Goal: Task Accomplishment & Management: Complete application form

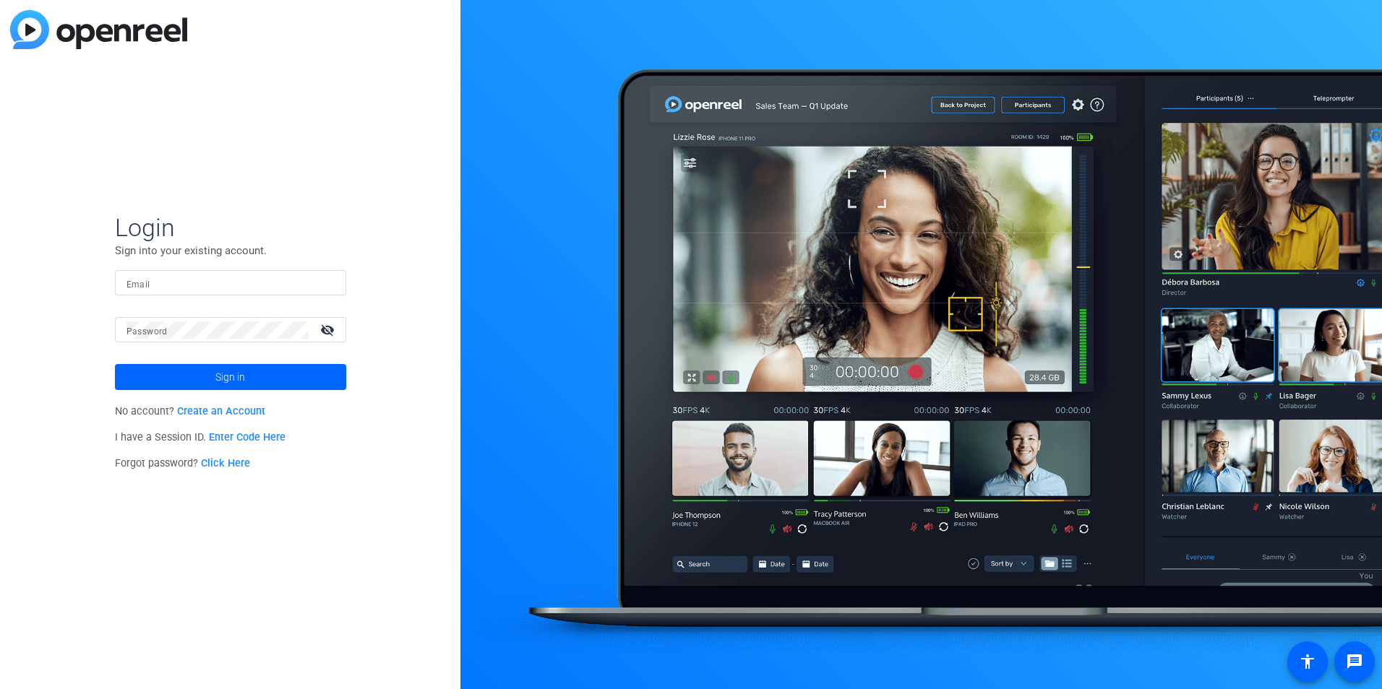
click at [135, 288] on mat-label "Email" at bounding box center [138, 285] width 24 height 10
click at [135, 288] on input "Email" at bounding box center [230, 283] width 208 height 17
type input "[EMAIL_ADDRESS][DOMAIN_NAME]"
click at [115, 364] on button "Sign in" at bounding box center [230, 377] width 231 height 26
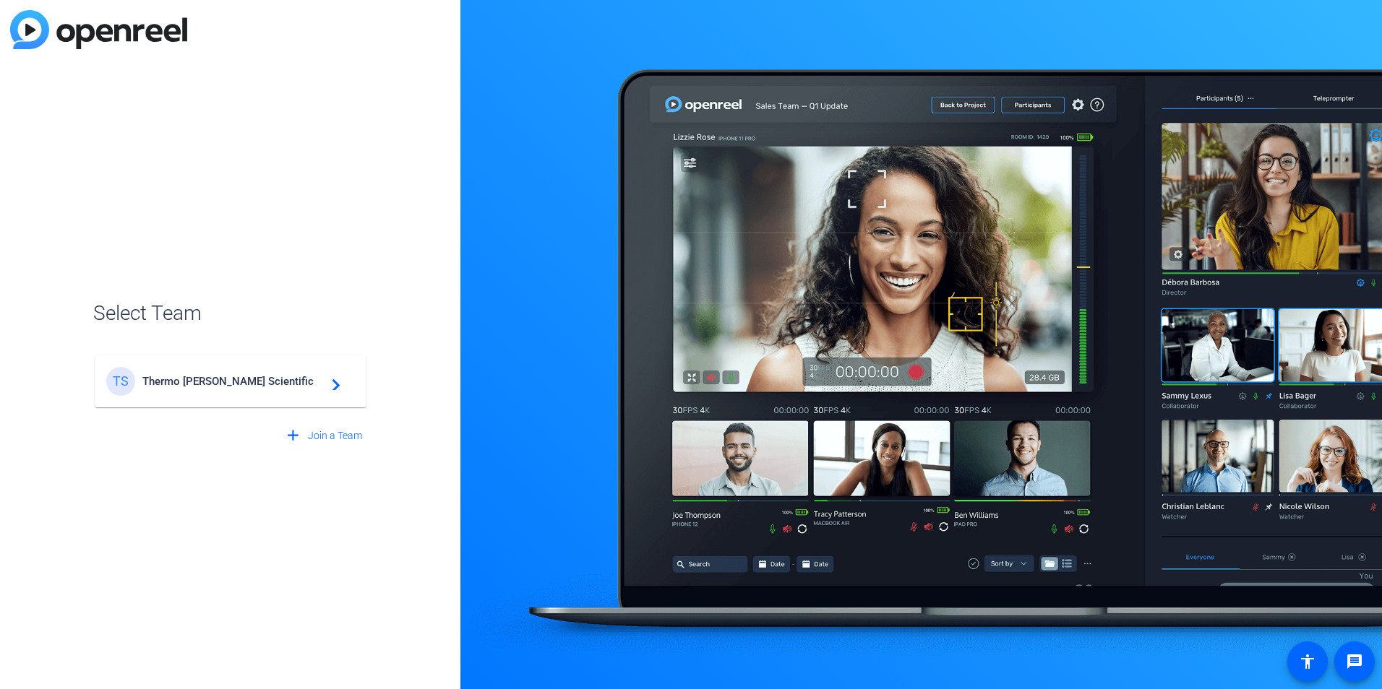
click at [247, 390] on div "TS Thermo [PERSON_NAME] Scientific navigate_next" at bounding box center [230, 381] width 249 height 29
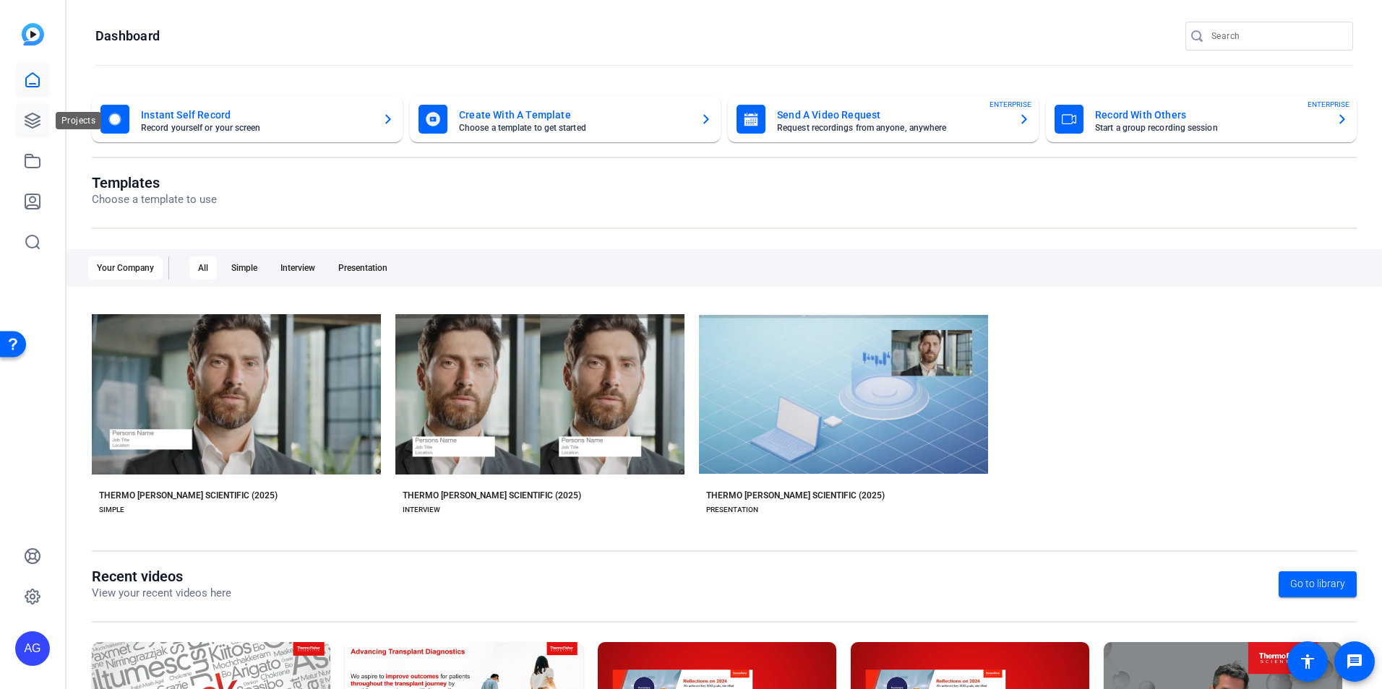
click at [38, 122] on icon at bounding box center [32, 120] width 14 height 14
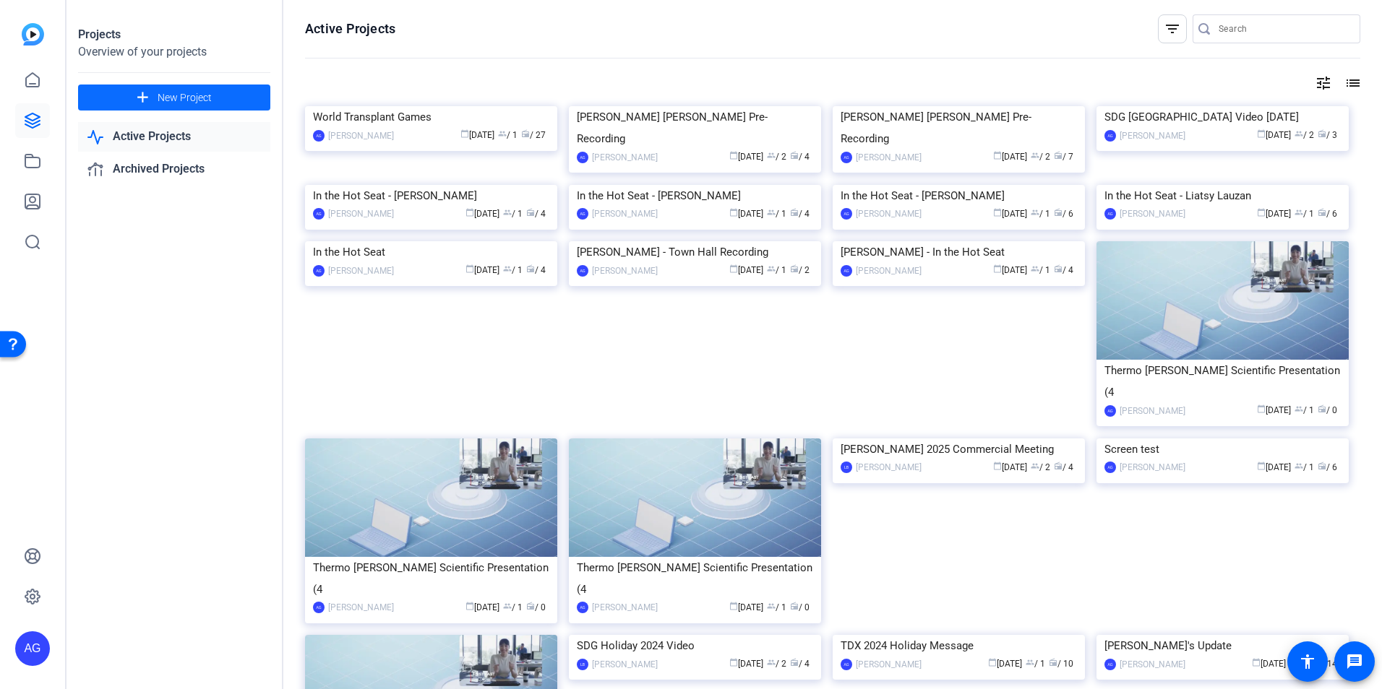
click at [126, 100] on span at bounding box center [174, 97] width 192 height 35
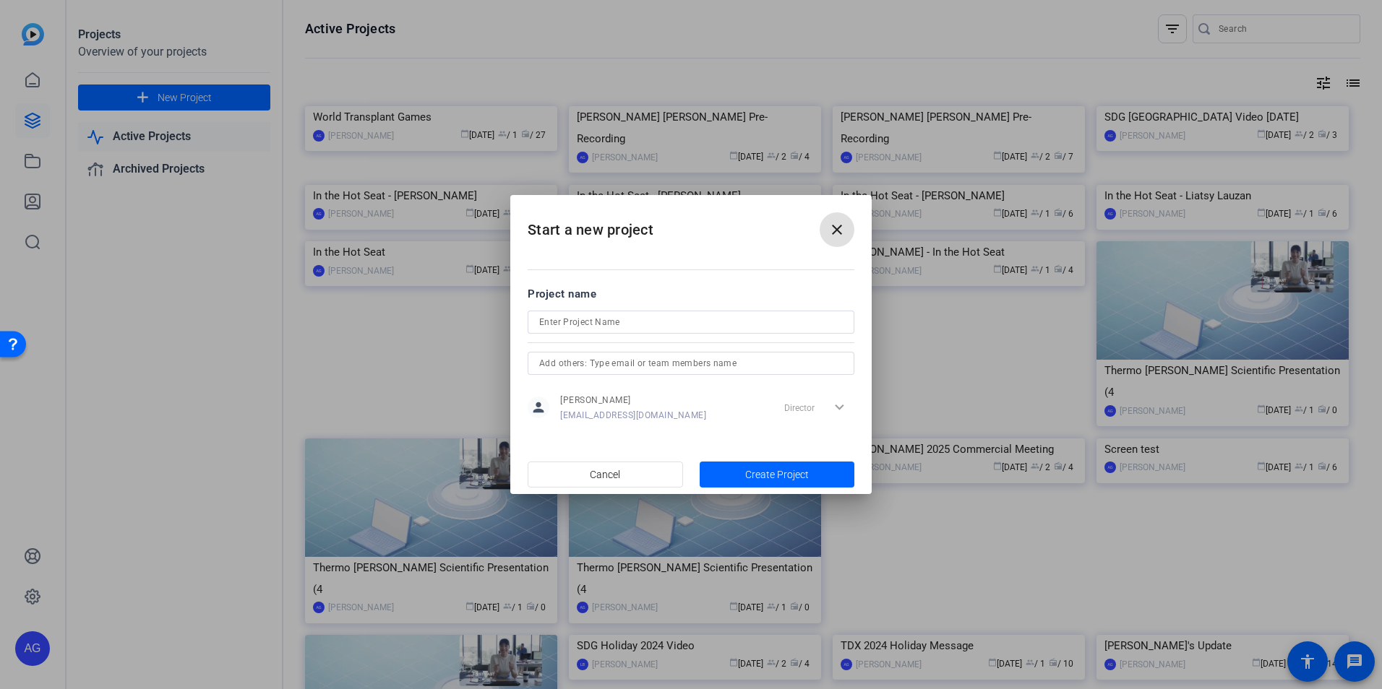
click at [561, 320] on input at bounding box center [691, 322] width 304 height 17
type input "p"
type input "[PERSON_NAME]/[PERSON_NAME] Commercial NA session"
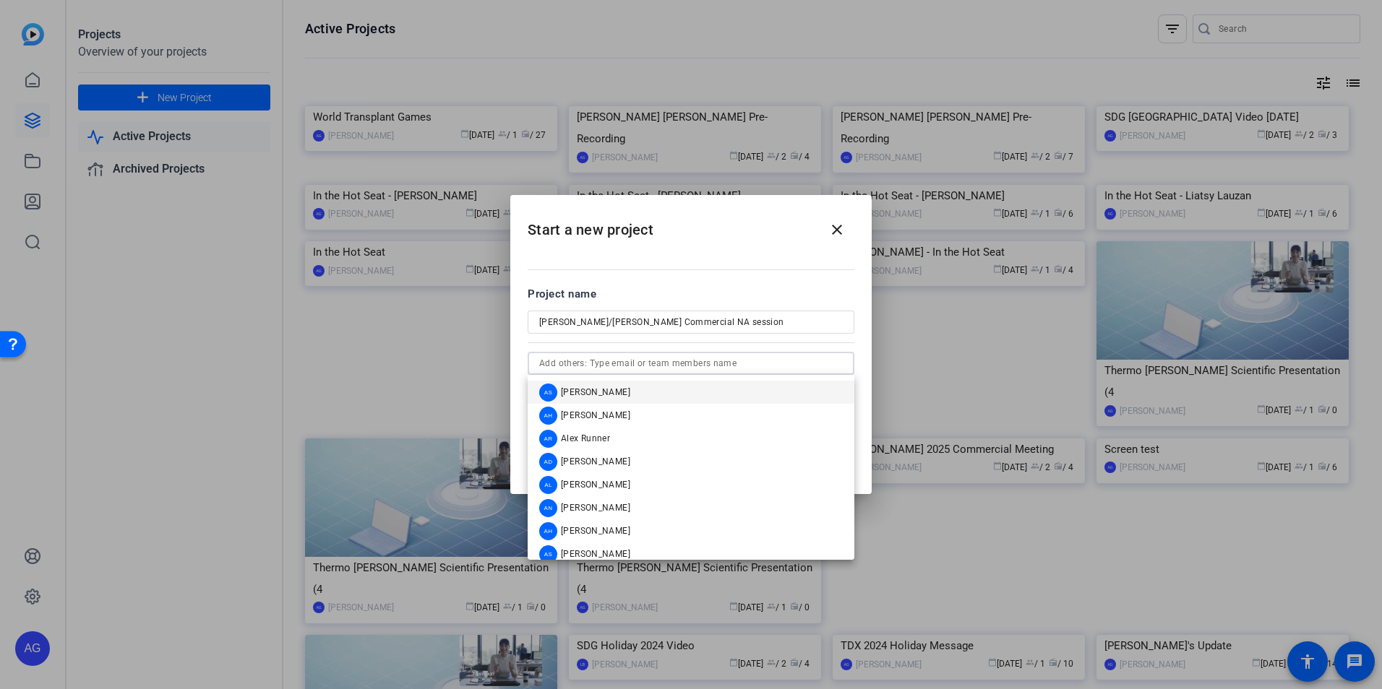
click at [643, 363] on input "text" at bounding box center [691, 363] width 304 height 17
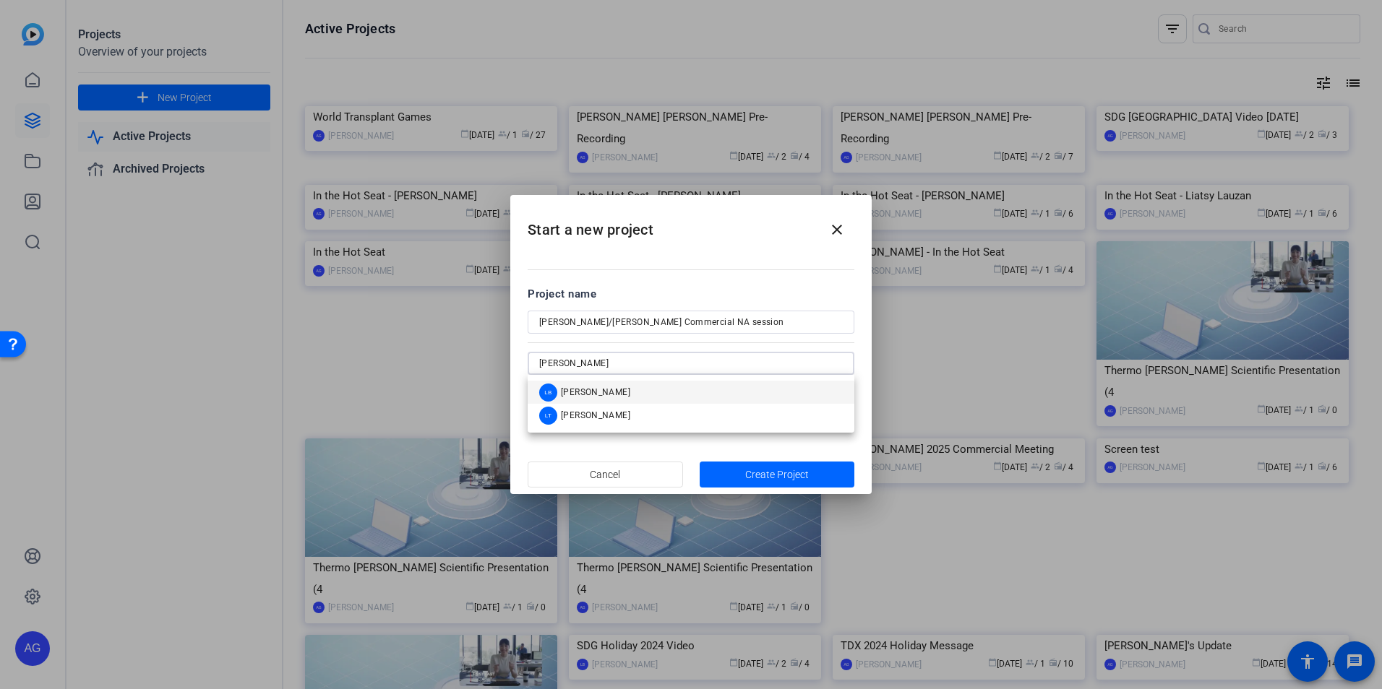
type input "[PERSON_NAME]"
click at [646, 398] on mat-option "LB [PERSON_NAME]" at bounding box center [691, 392] width 327 height 23
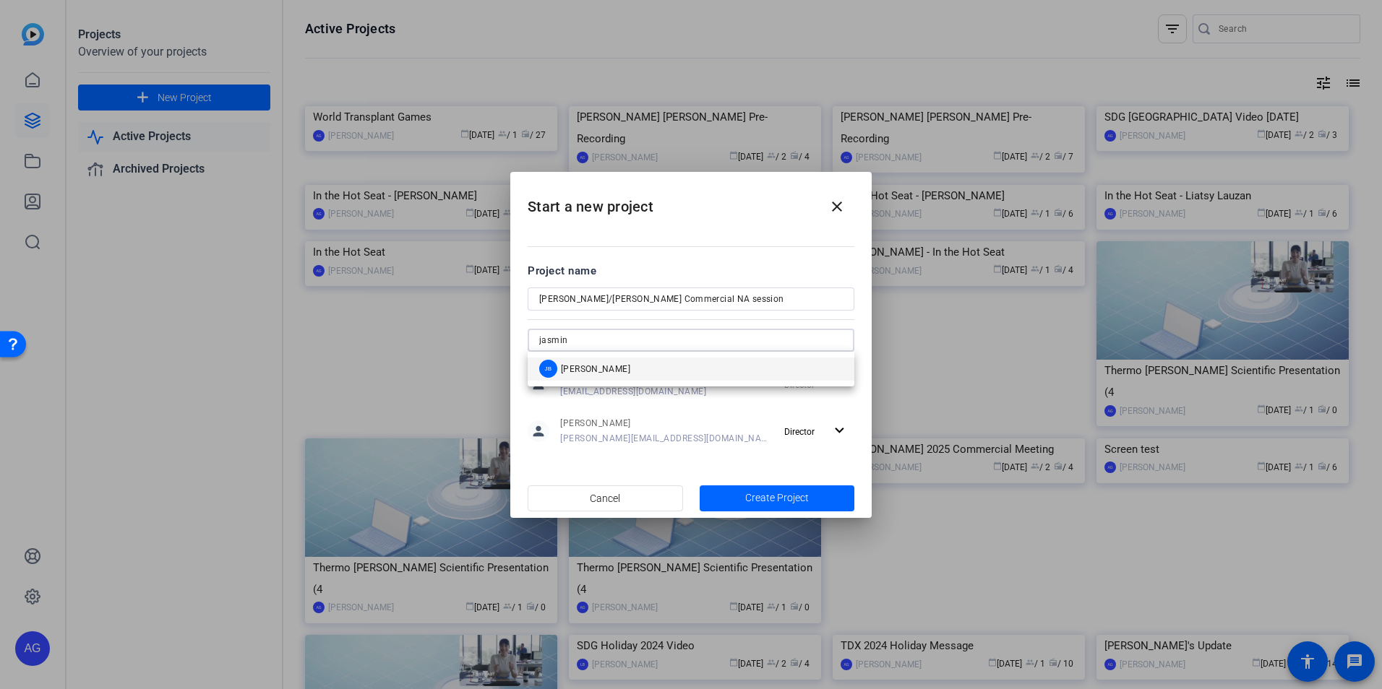
type input "jasmin"
click at [643, 358] on mat-option "JB [PERSON_NAME]" at bounding box center [691, 369] width 327 height 23
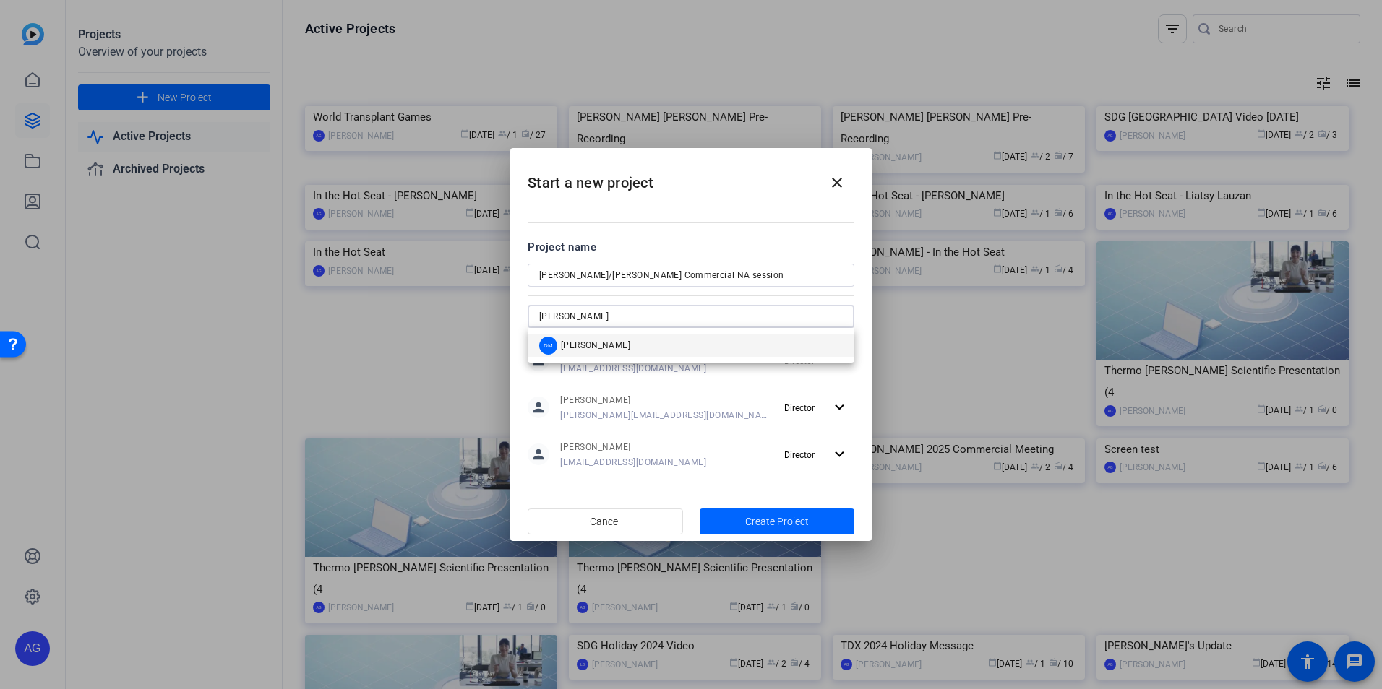
type input "[PERSON_NAME]"
click at [648, 350] on mat-option "[PERSON_NAME]" at bounding box center [691, 345] width 327 height 23
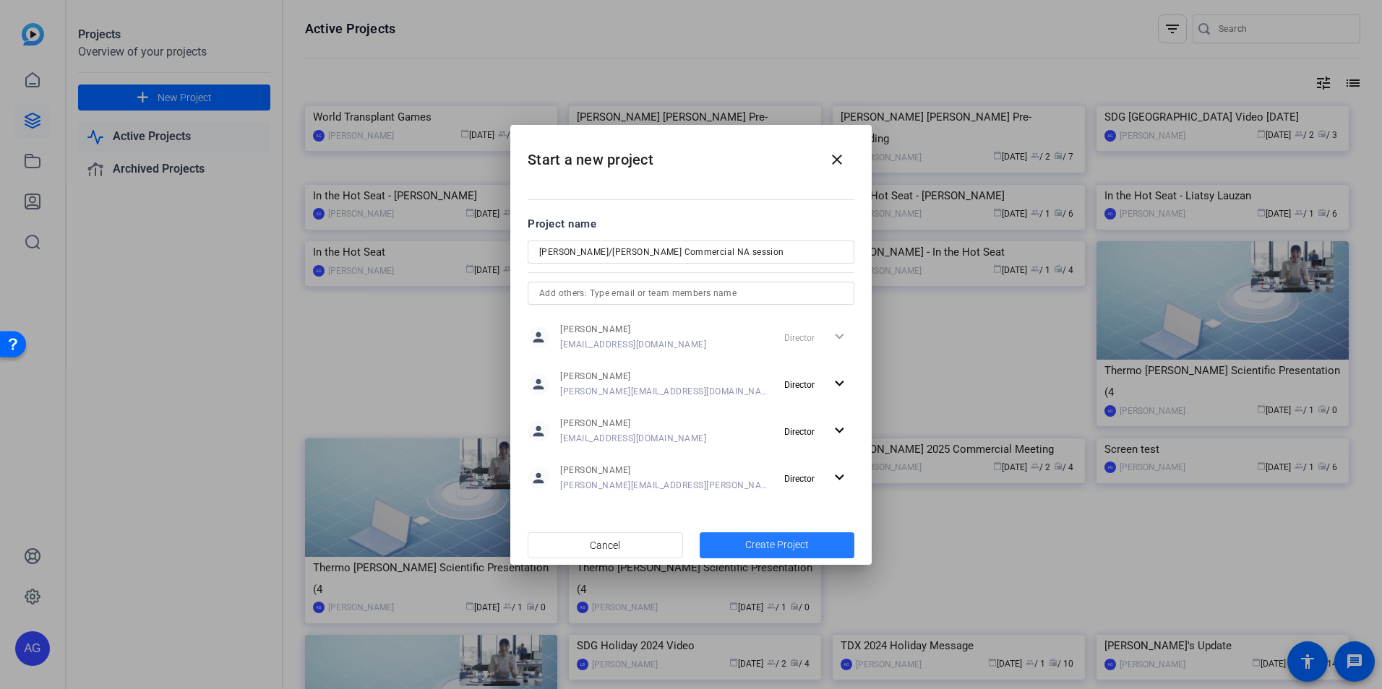
click at [801, 549] on span "Create Project" at bounding box center [777, 545] width 64 height 15
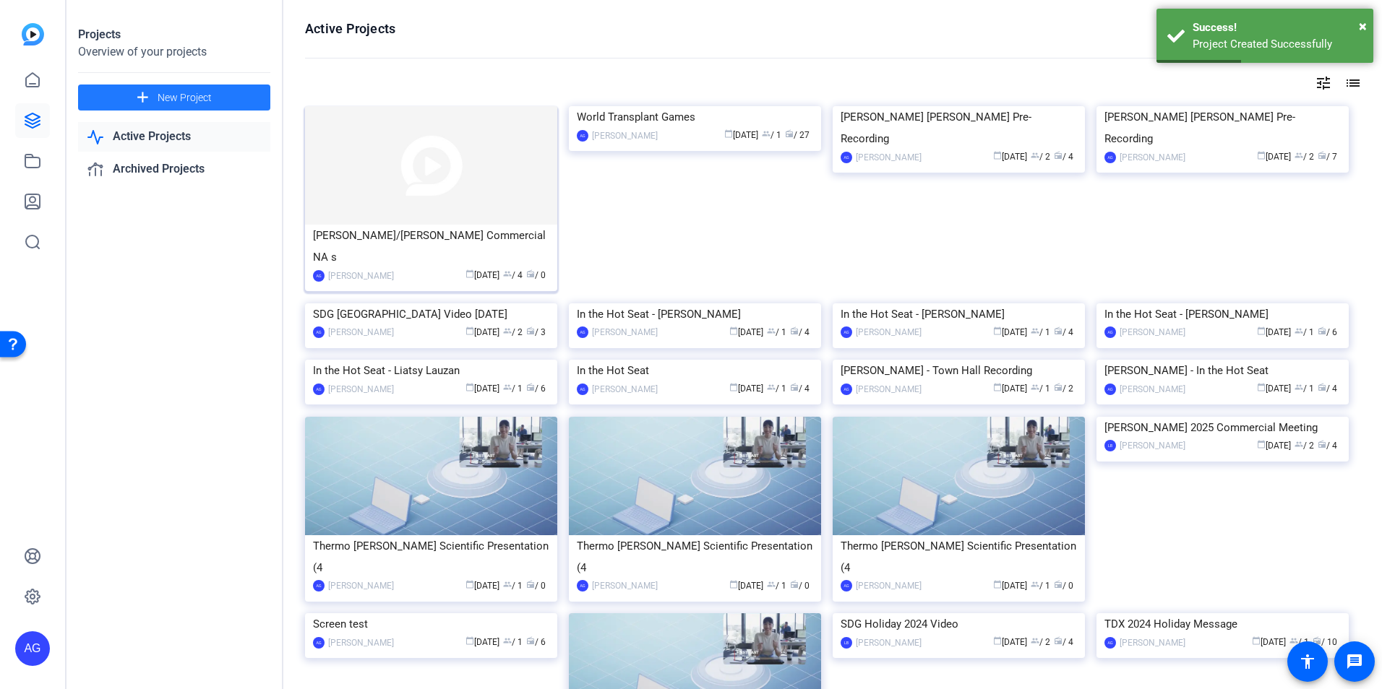
click at [368, 241] on div "[PERSON_NAME]/[PERSON_NAME] Commercial NA s" at bounding box center [431, 246] width 236 height 43
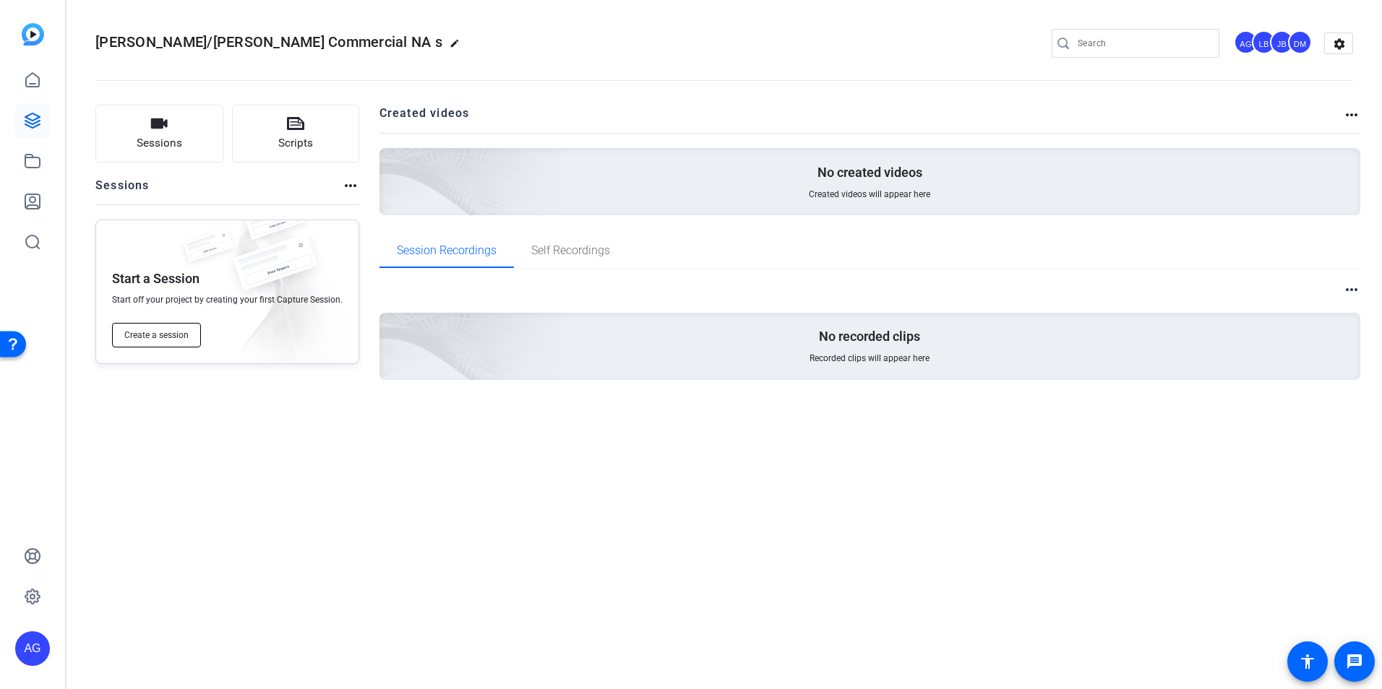
click at [158, 335] on span "Create a session" at bounding box center [156, 336] width 64 height 12
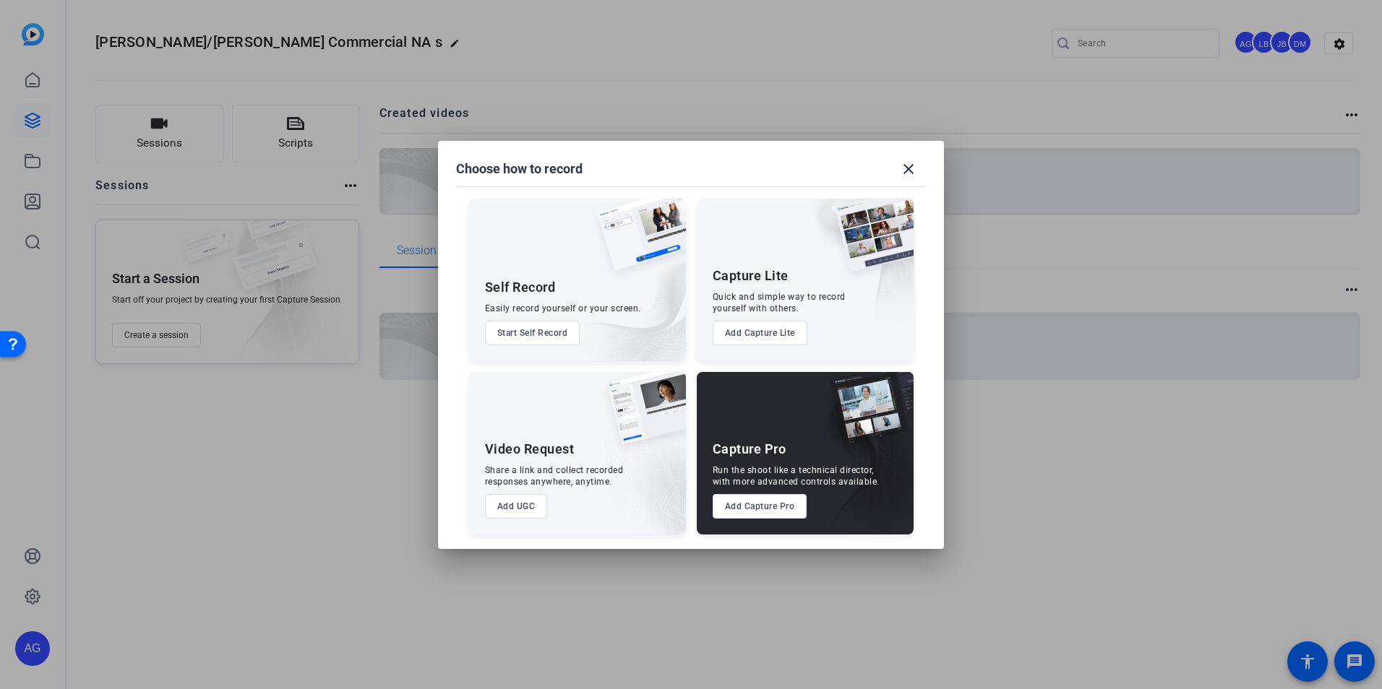
click at [742, 514] on button "Add Capture Pro" at bounding box center [760, 506] width 95 height 25
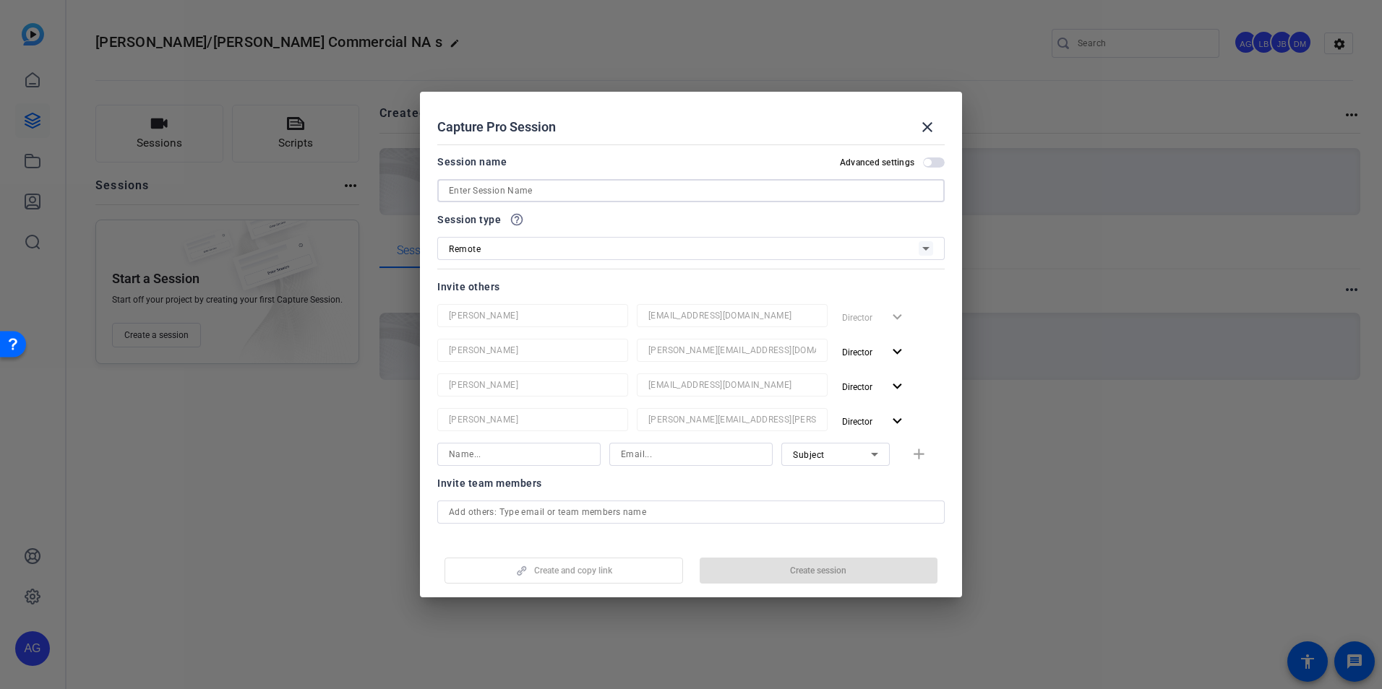
click at [492, 197] on input at bounding box center [691, 190] width 484 height 17
type input "P"
type input "I"
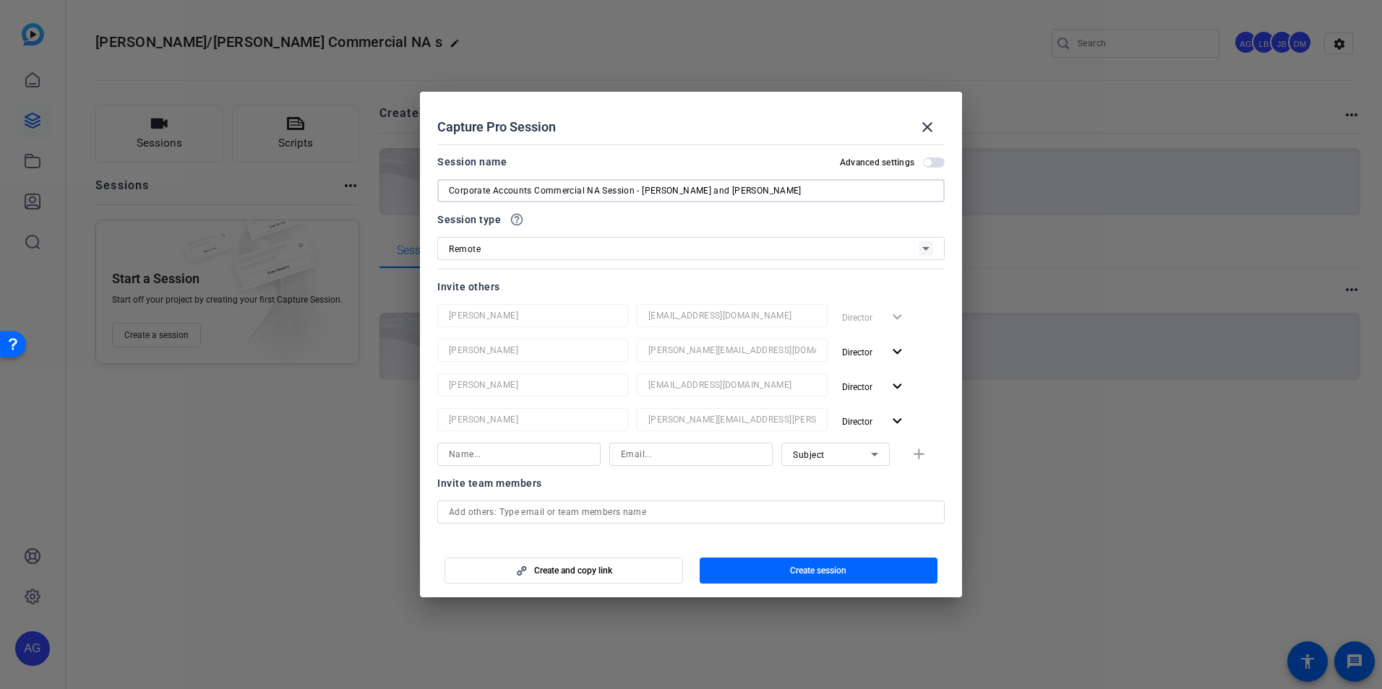
type input "Corporate Accounts Commercial NA Session - [PERSON_NAME] and [PERSON_NAME]"
click at [645, 454] on input at bounding box center [691, 454] width 140 height 17
paste input "[PERSON_NAME][EMAIL_ADDRESS][PERSON_NAME][DOMAIN_NAME]"
type input "[PERSON_NAME][EMAIL_ADDRESS][PERSON_NAME][DOMAIN_NAME]"
click at [537, 460] on input at bounding box center [519, 454] width 140 height 17
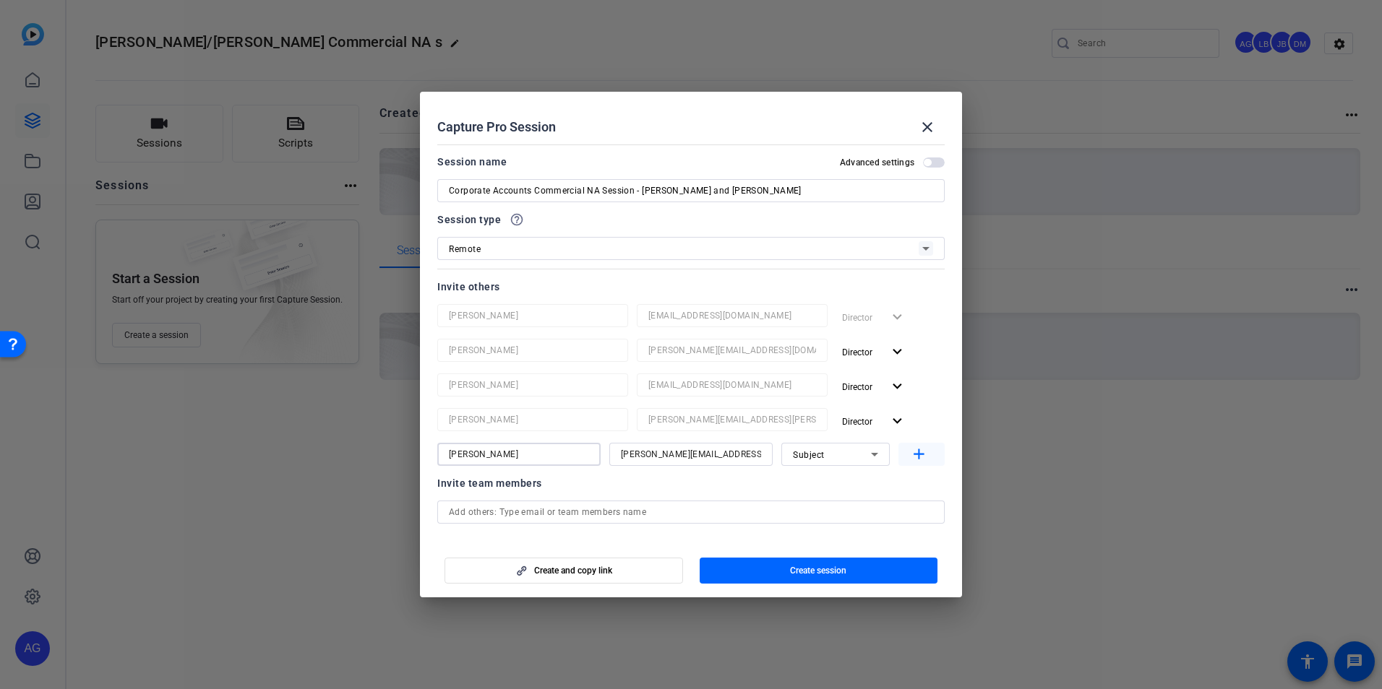
type input "[PERSON_NAME]"
click at [910, 454] on mat-icon "add" at bounding box center [919, 455] width 18 height 18
click at [500, 497] on input at bounding box center [519, 489] width 140 height 17
type input "[PERSON_NAME]"
paste input "[PERSON_NAME][EMAIL_ADDRESS][PERSON_NAME][DOMAIN_NAME]"
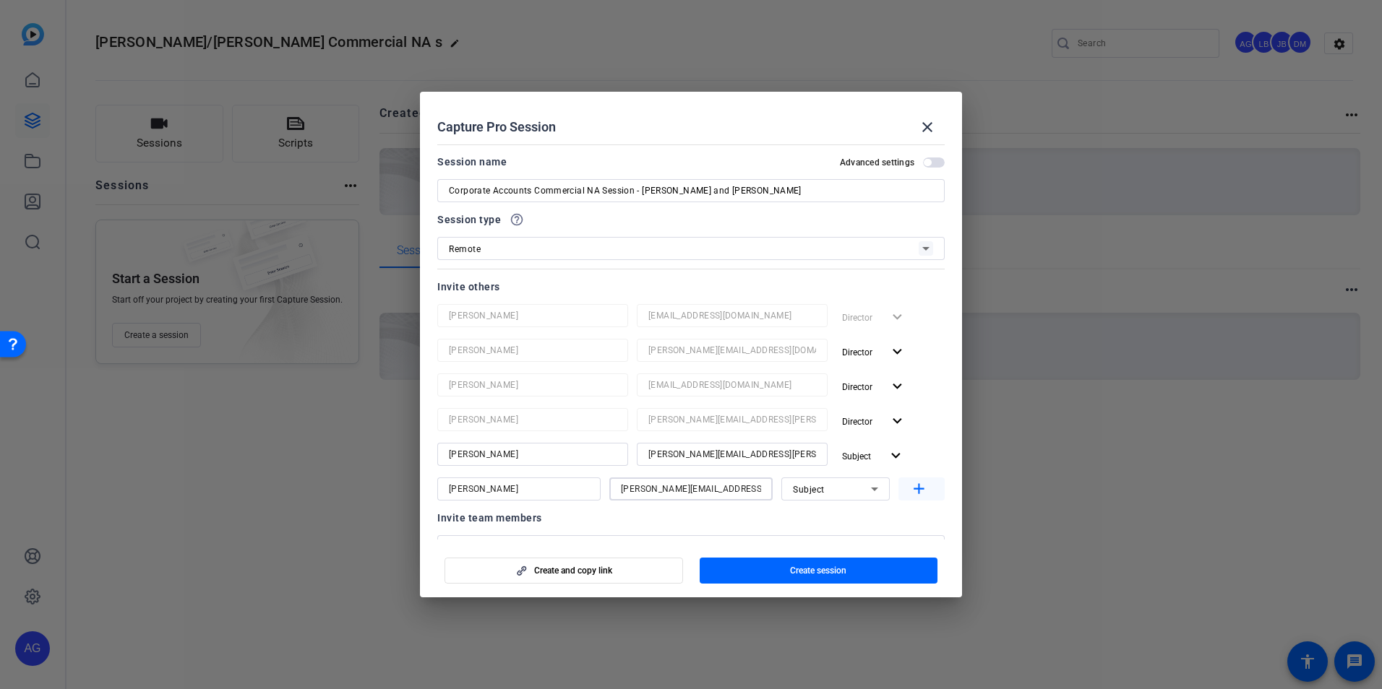
type input "[PERSON_NAME][EMAIL_ADDRESS][PERSON_NAME][DOMAIN_NAME]"
click at [922, 474] on span "button" at bounding box center [921, 489] width 46 height 35
click at [928, 164] on span "button" at bounding box center [934, 163] width 22 height 10
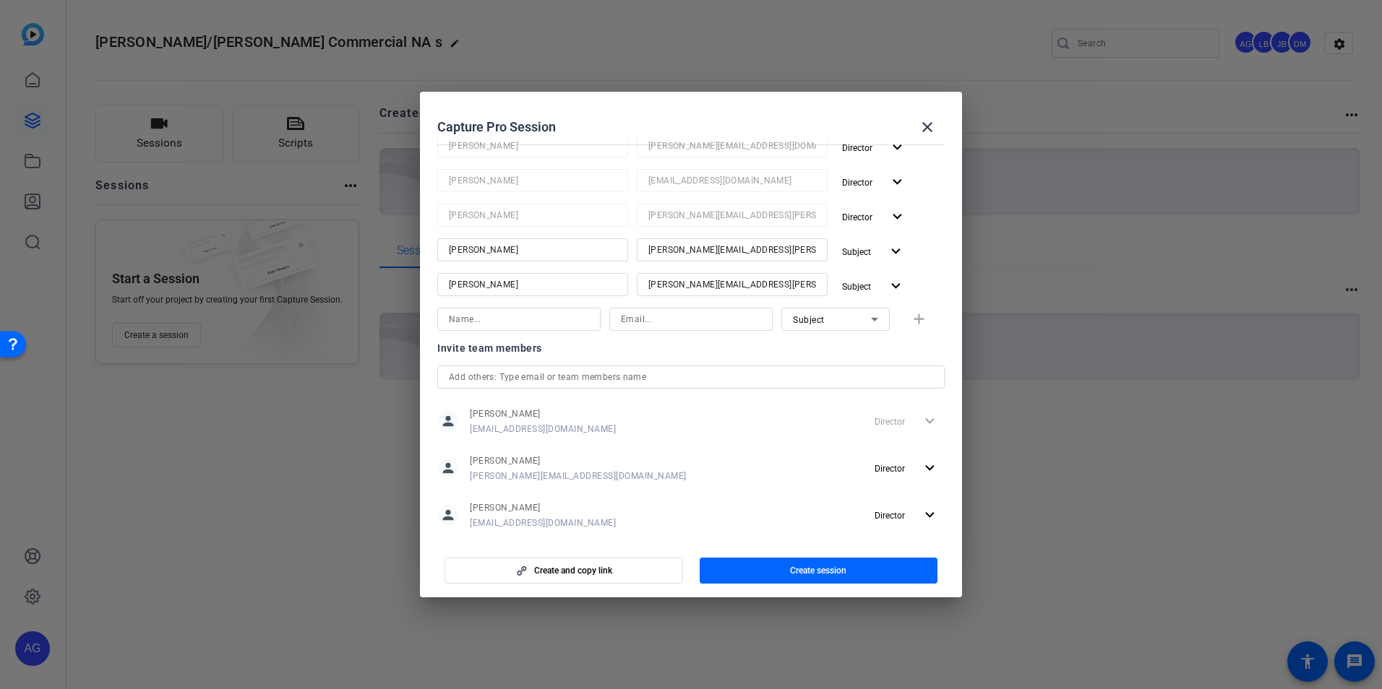
scroll to position [342, 0]
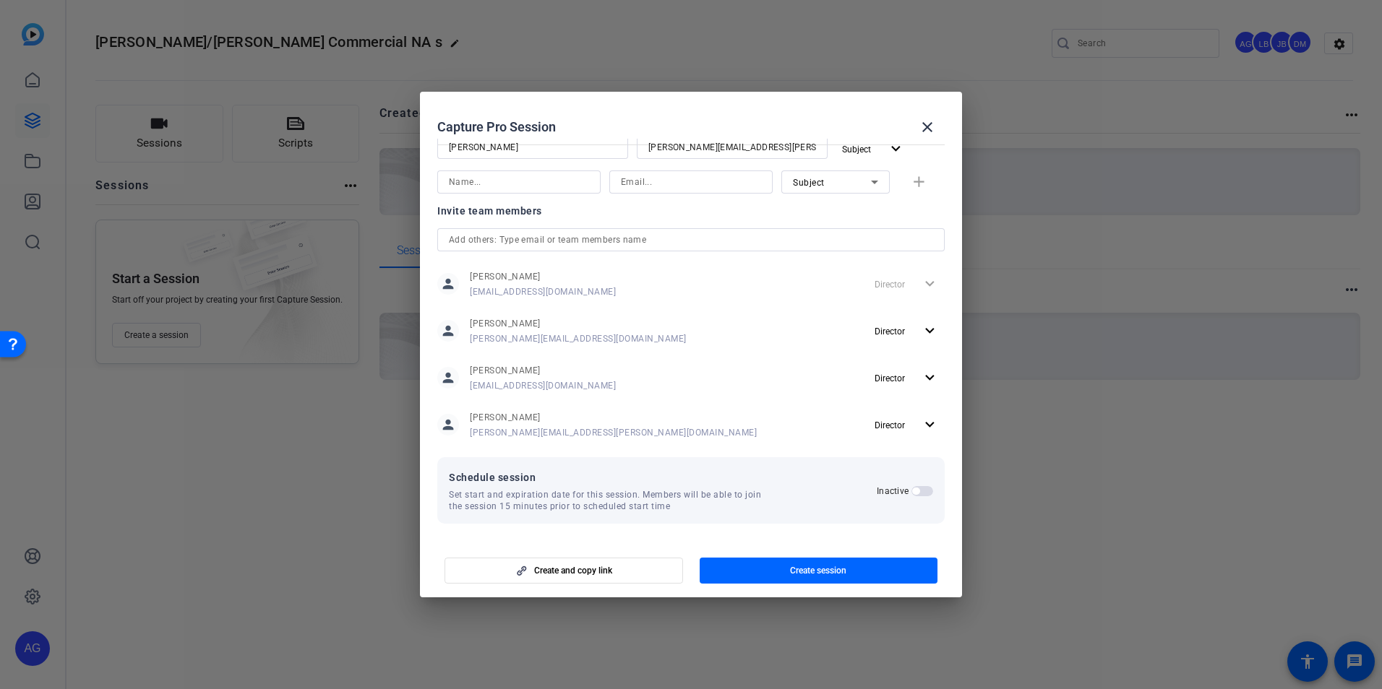
click at [921, 494] on span "button" at bounding box center [922, 491] width 22 height 10
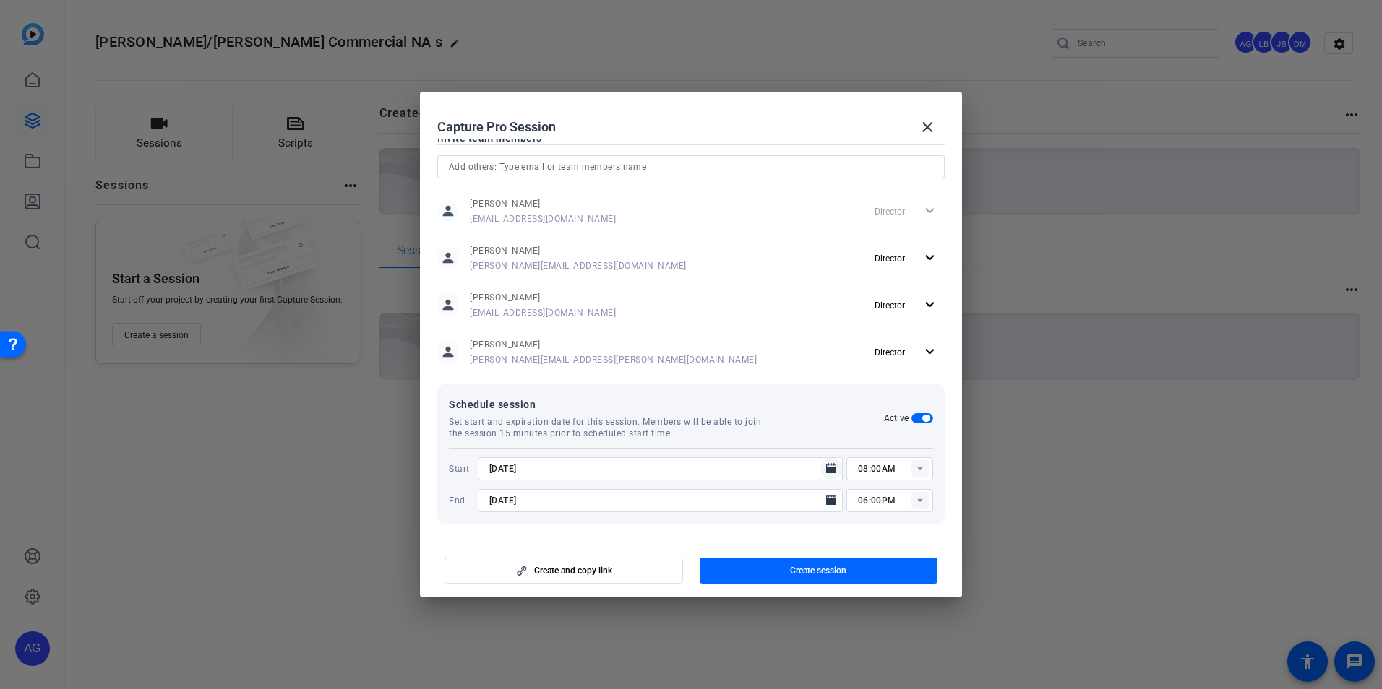
click at [826, 470] on icon "Open calendar" at bounding box center [831, 468] width 10 height 10
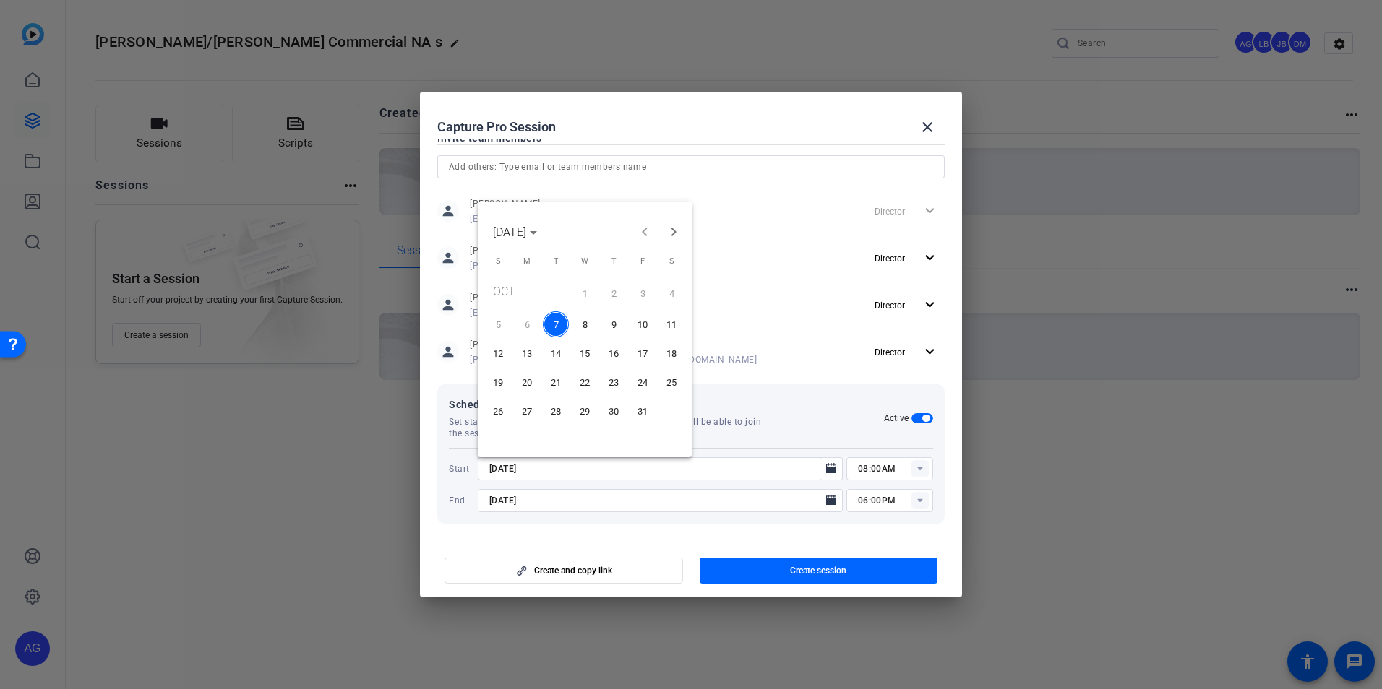
click at [525, 345] on span "13" at bounding box center [527, 353] width 26 height 26
type input "[DATE]"
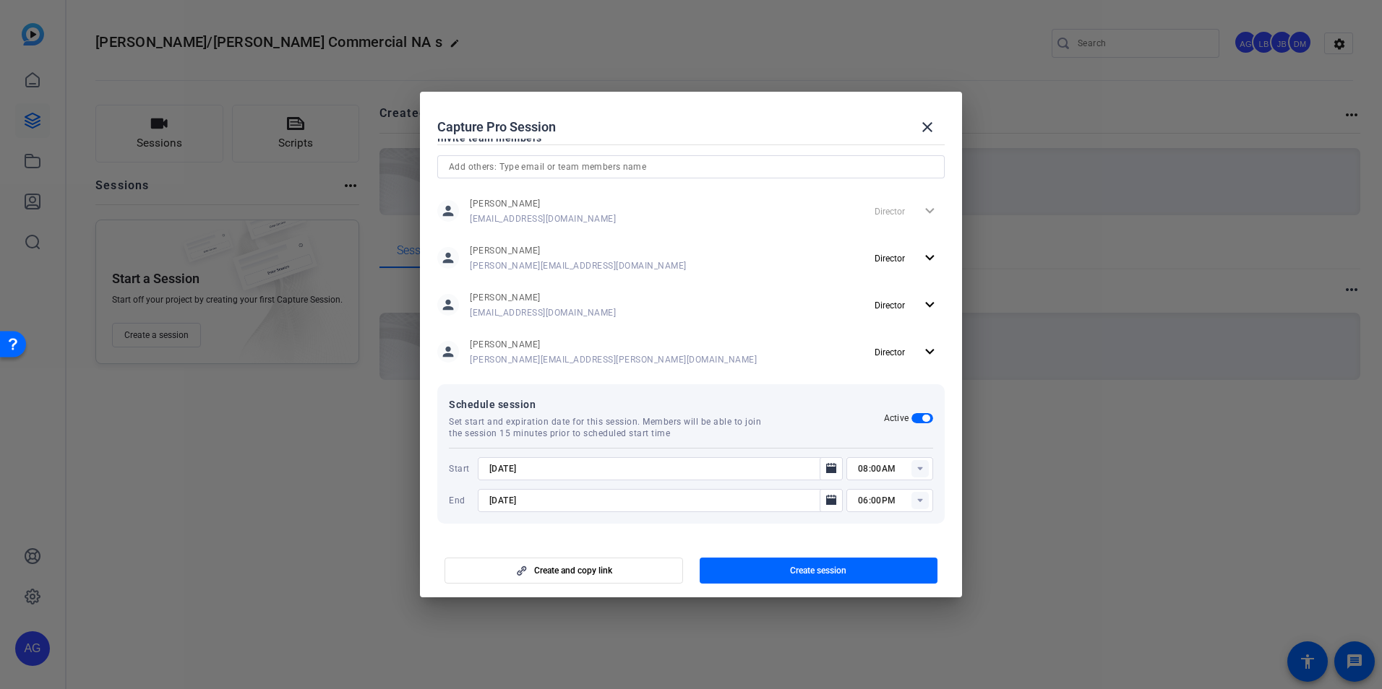
click at [916, 472] on rect at bounding box center [919, 468] width 17 height 17
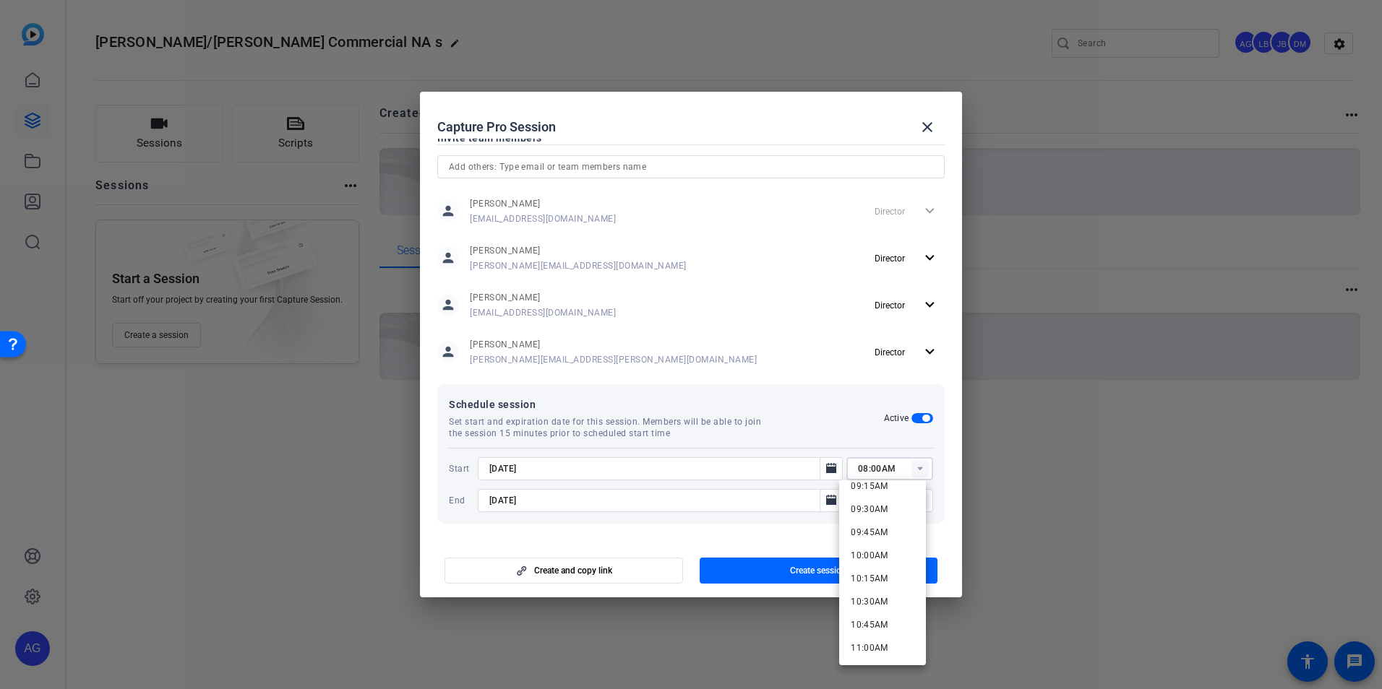
scroll to position [1373, 0]
click at [880, 627] on span "04:15PM" at bounding box center [870, 628] width 38 height 10
type input "04:15PM"
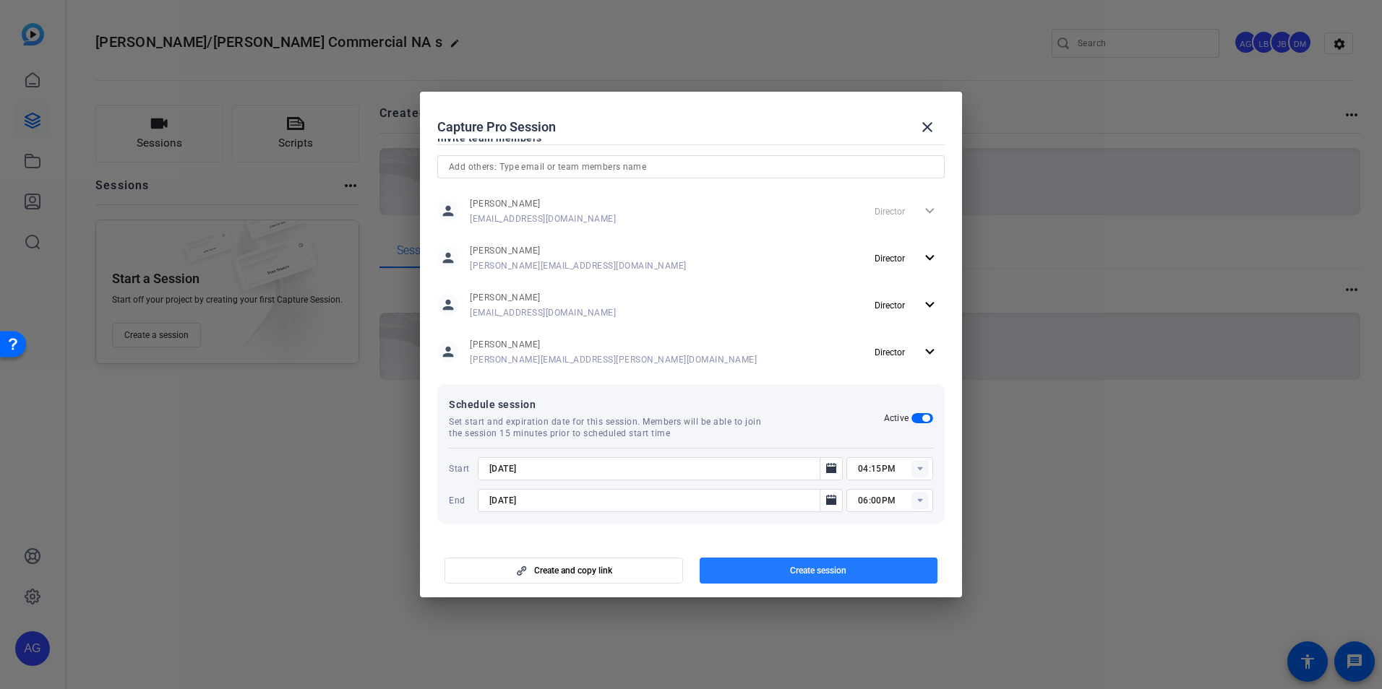
click at [827, 577] on span "button" at bounding box center [819, 571] width 239 height 35
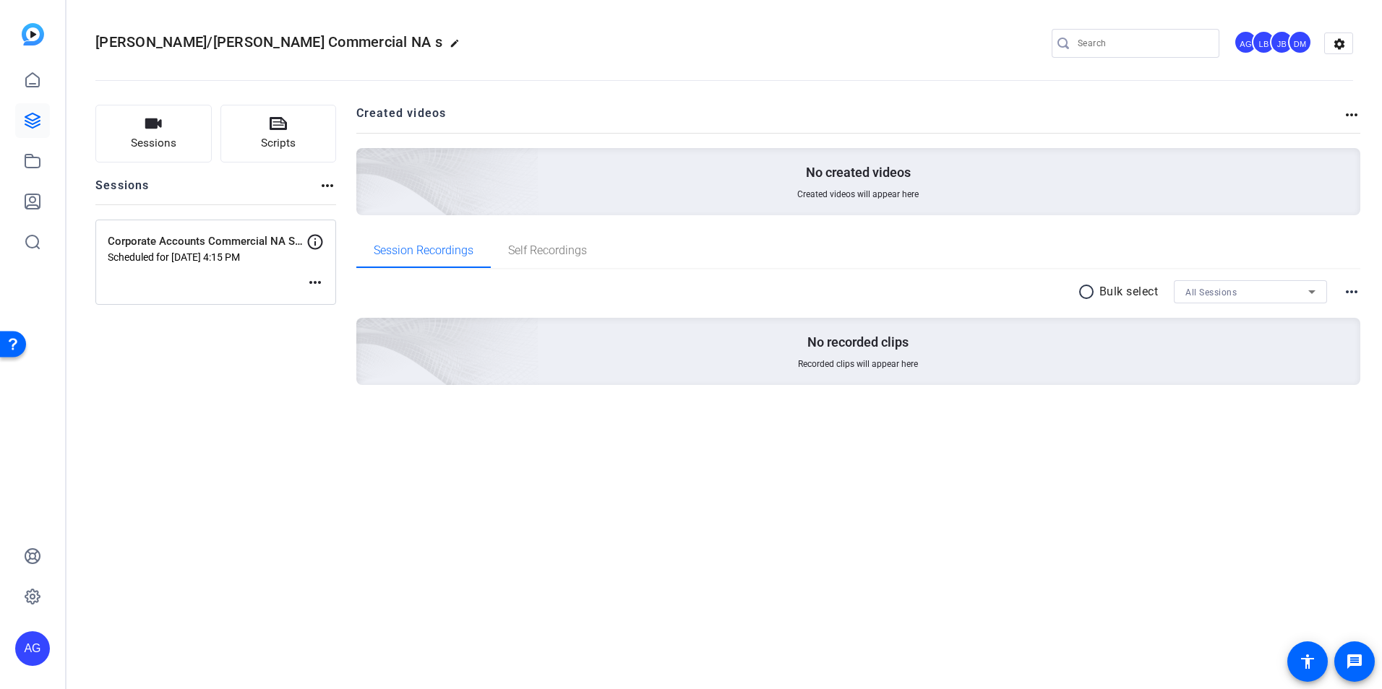
click at [316, 279] on mat-icon "more_horiz" at bounding box center [314, 282] width 17 height 17
click at [322, 304] on span "Edit Session" at bounding box center [351, 304] width 66 height 17
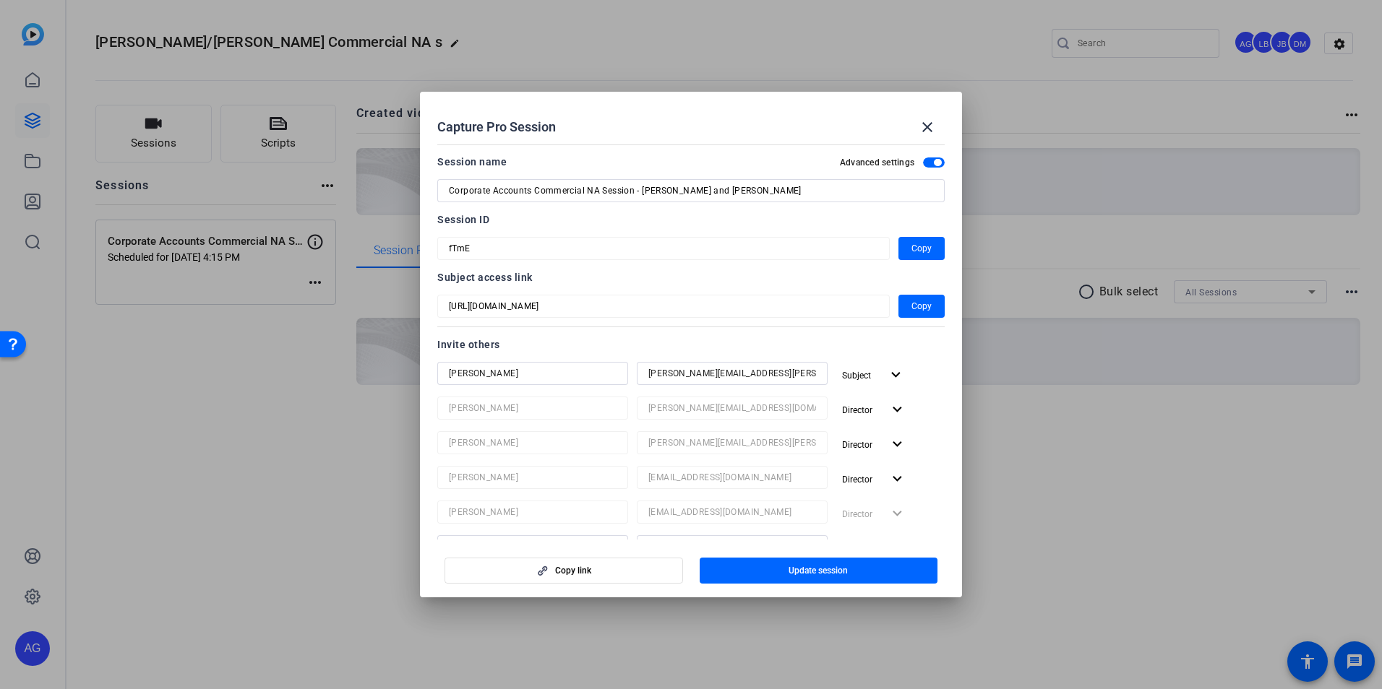
scroll to position [72, 0]
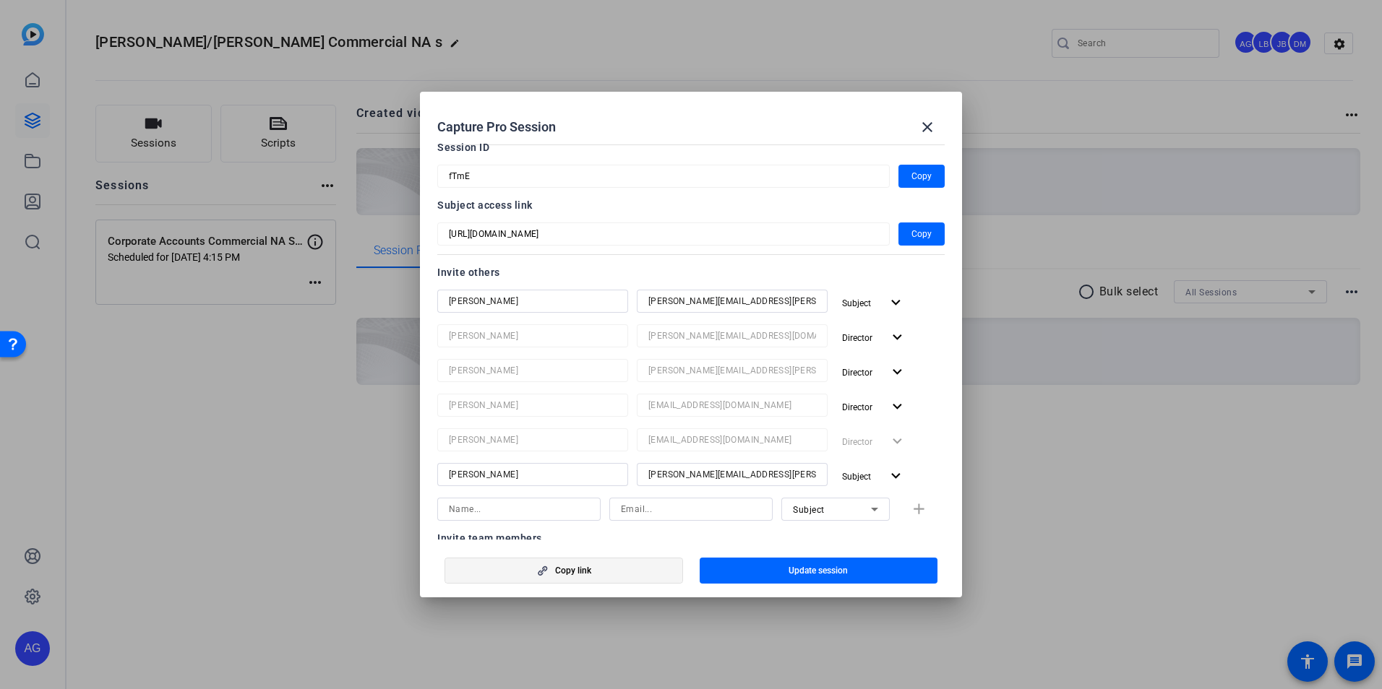
click at [559, 576] on span "Copy link" at bounding box center [573, 571] width 36 height 12
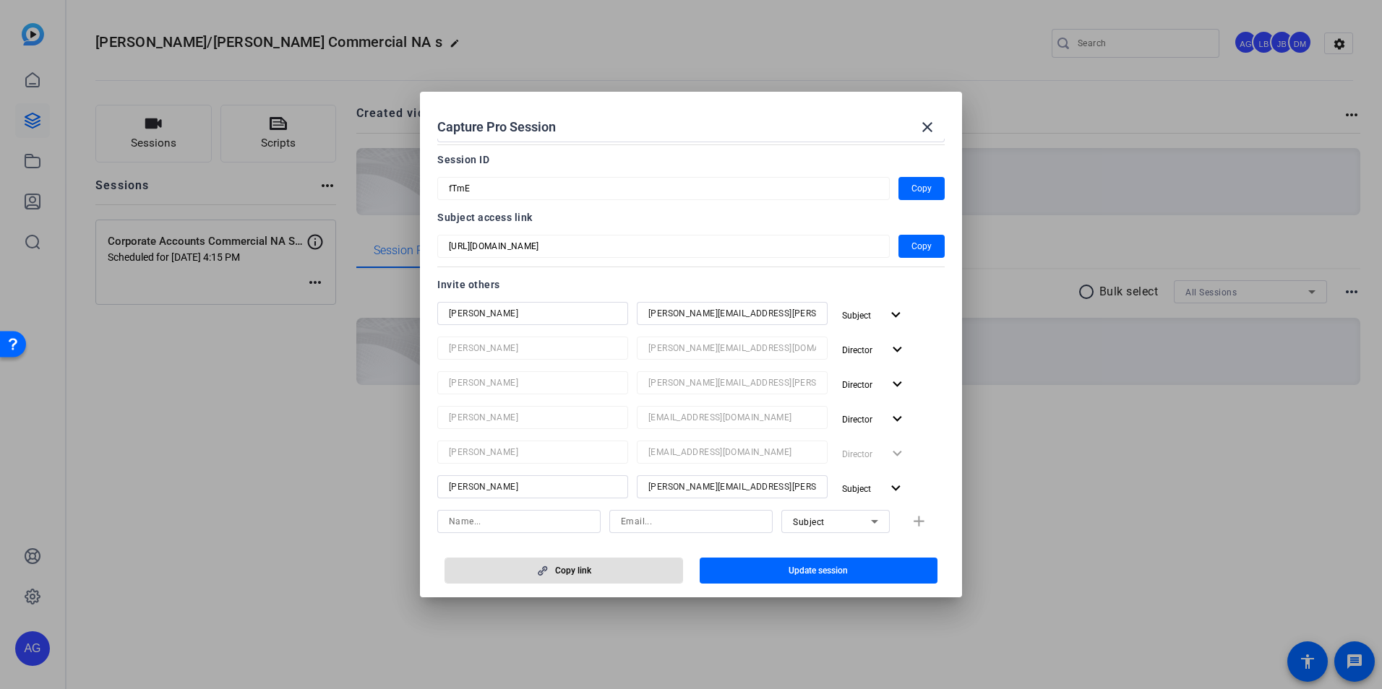
scroll to position [0, 0]
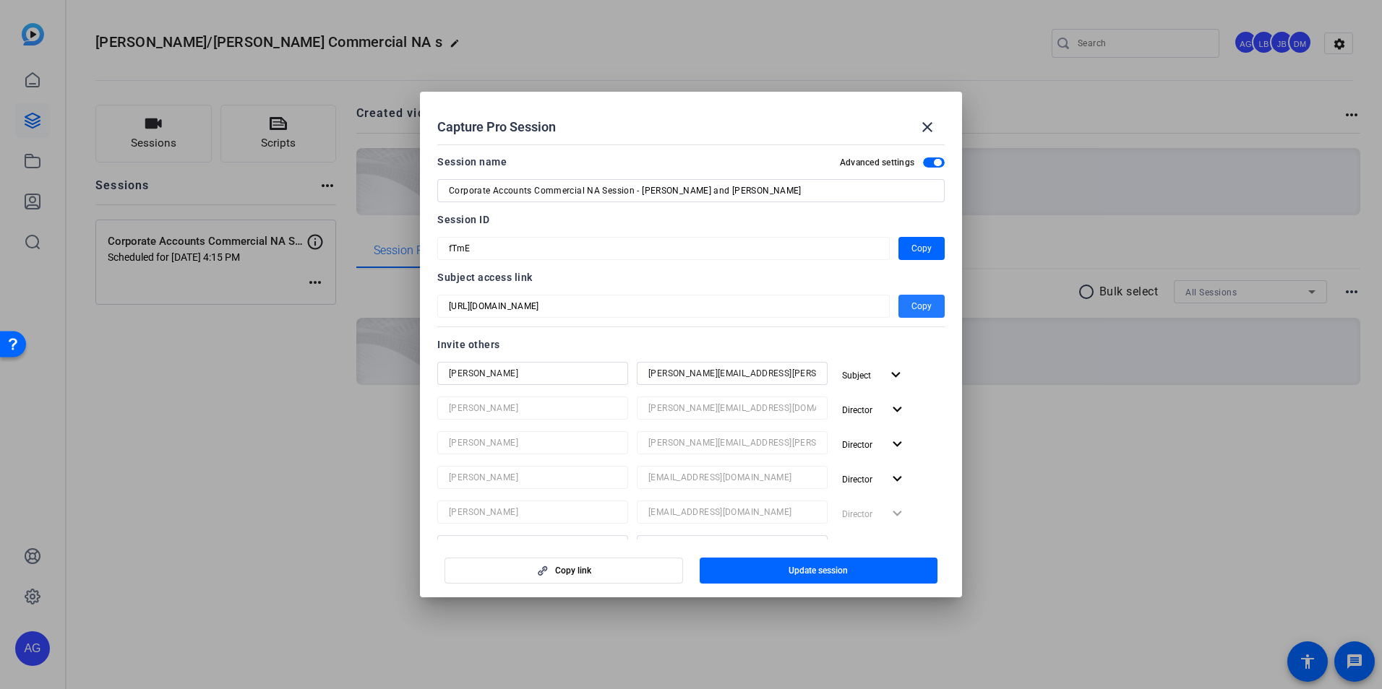
click at [911, 311] on span "Copy" at bounding box center [921, 306] width 20 height 17
click at [919, 132] on mat-icon "close" at bounding box center [927, 127] width 17 height 17
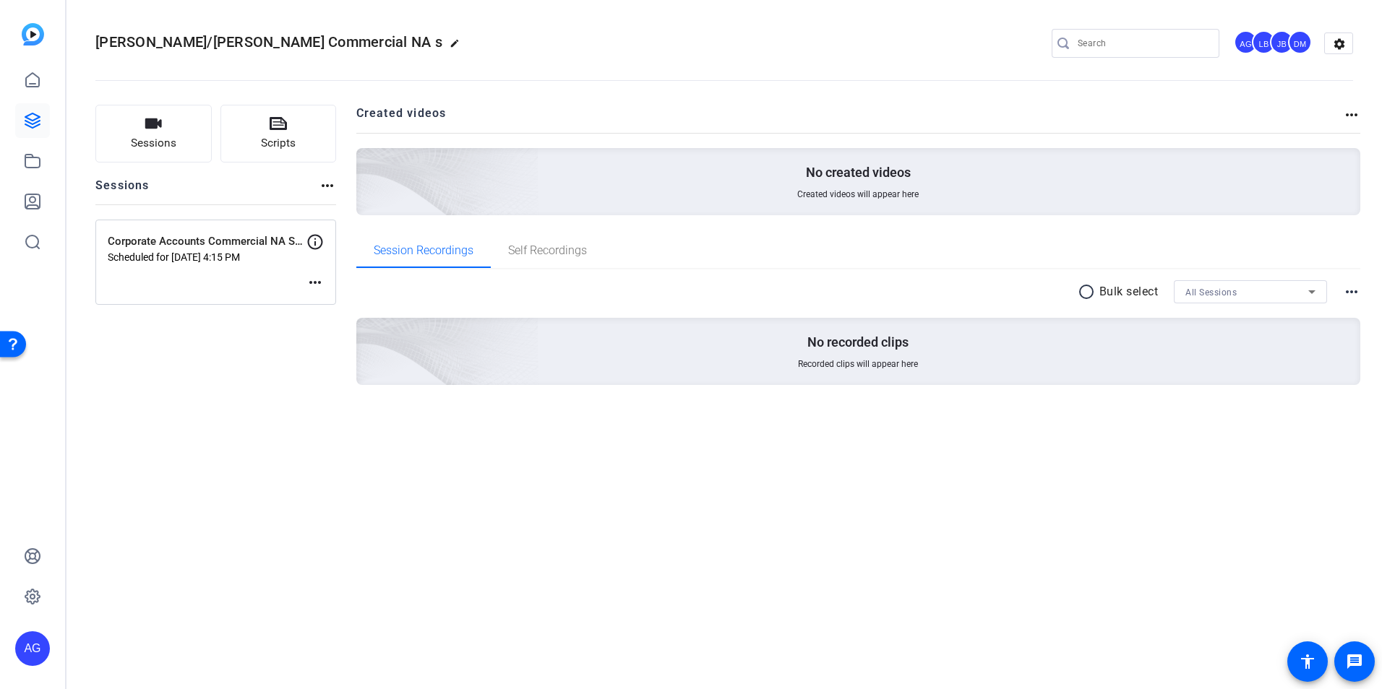
click at [308, 278] on mat-icon "more_horiz" at bounding box center [314, 282] width 17 height 17
click at [151, 137] on div at bounding box center [691, 344] width 1382 height 689
click at [160, 126] on icon "button" at bounding box center [153, 124] width 17 height 10
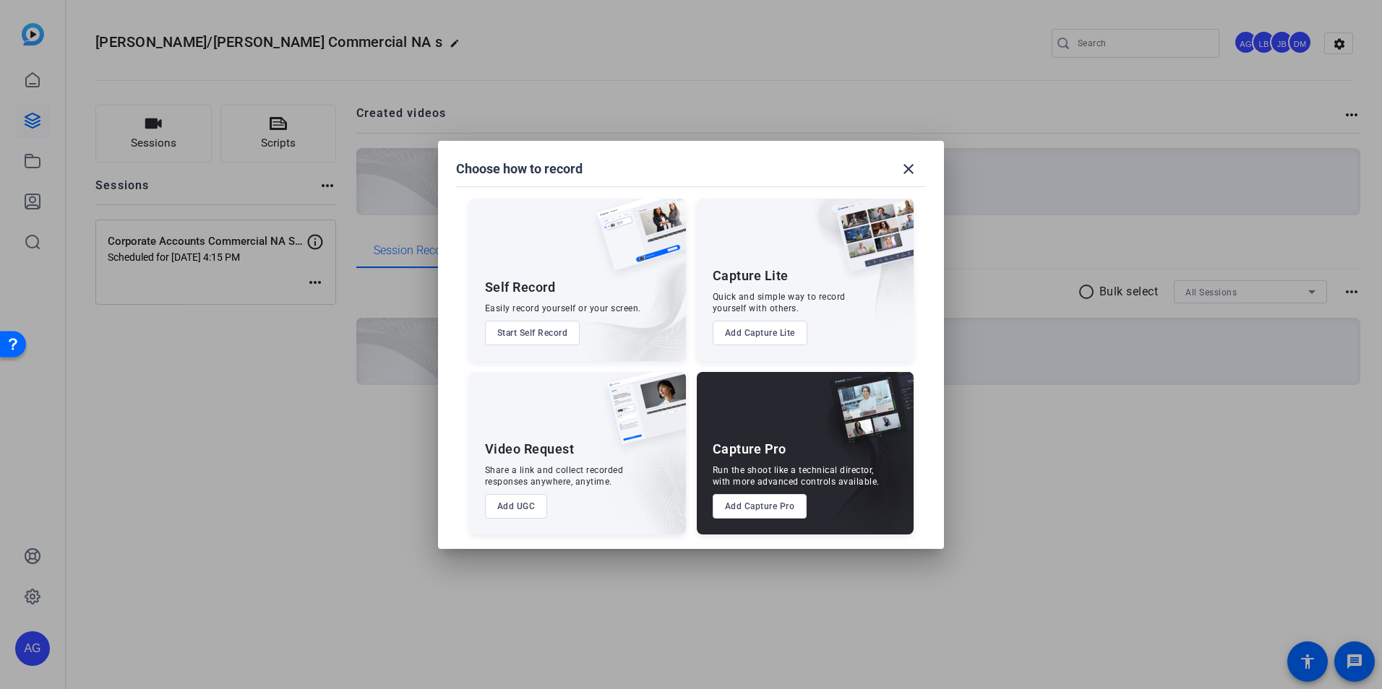
click at [536, 325] on button "Start Self Record" at bounding box center [532, 333] width 95 height 25
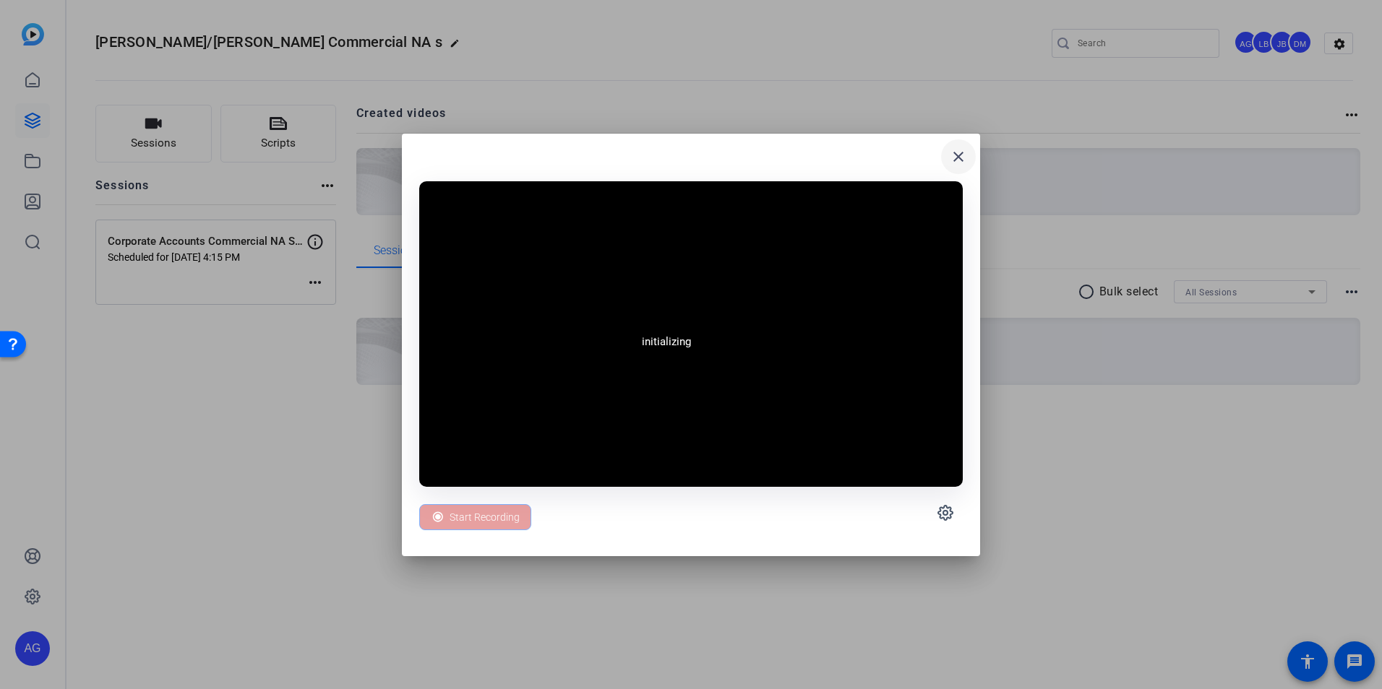
click at [961, 158] on mat-icon "close" at bounding box center [958, 156] width 17 height 17
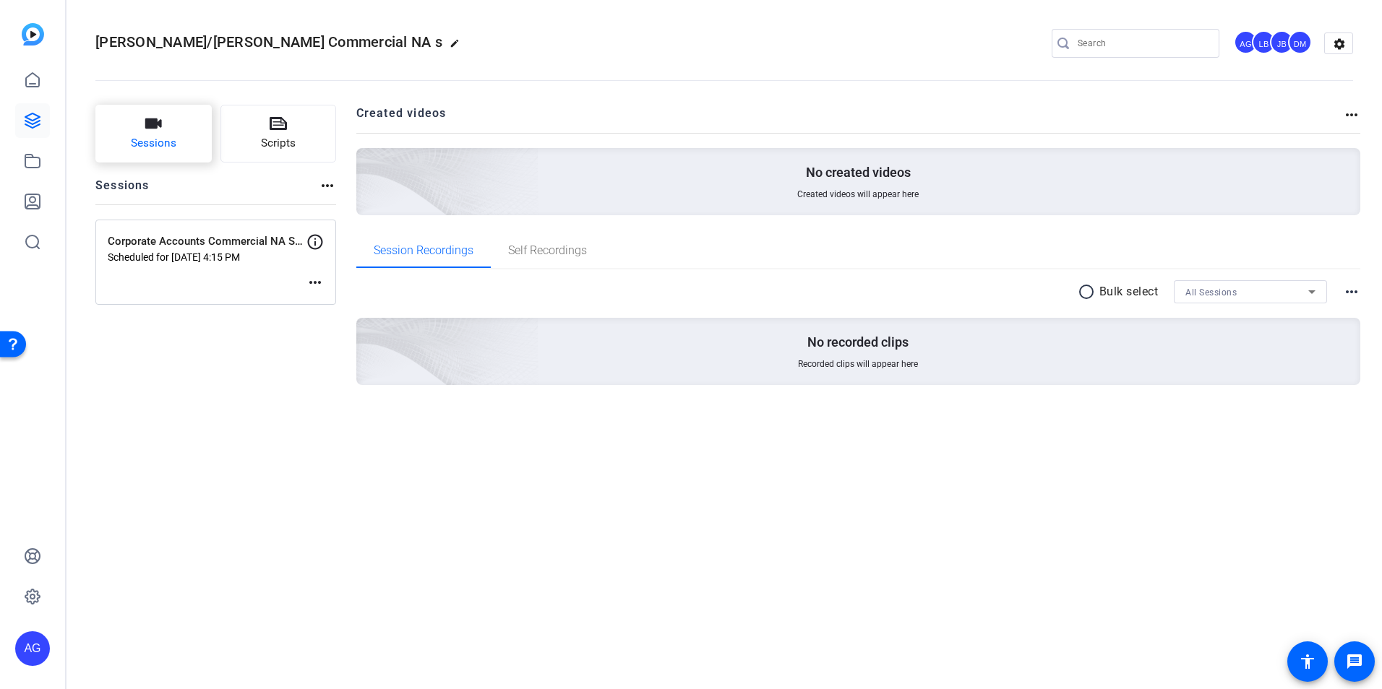
click at [189, 137] on button "Sessions" at bounding box center [153, 134] width 116 height 58
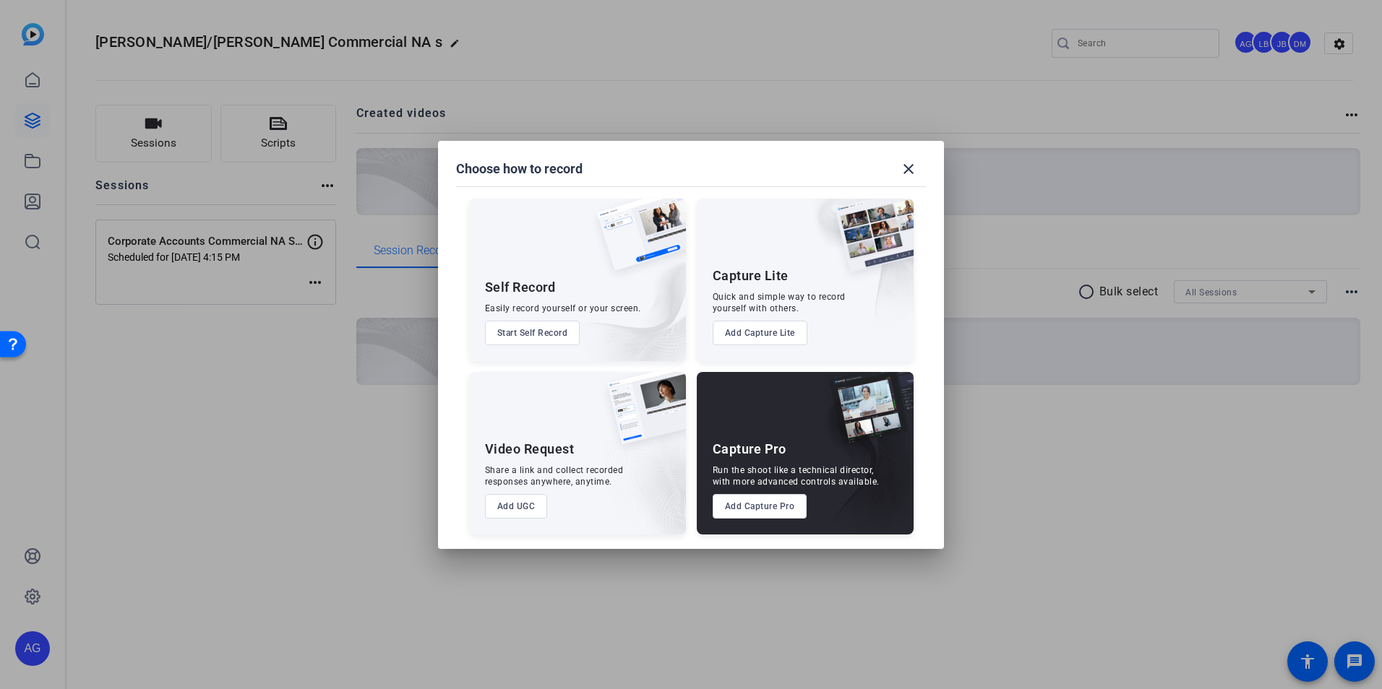
click at [772, 512] on button "Add Capture Pro" at bounding box center [760, 506] width 95 height 25
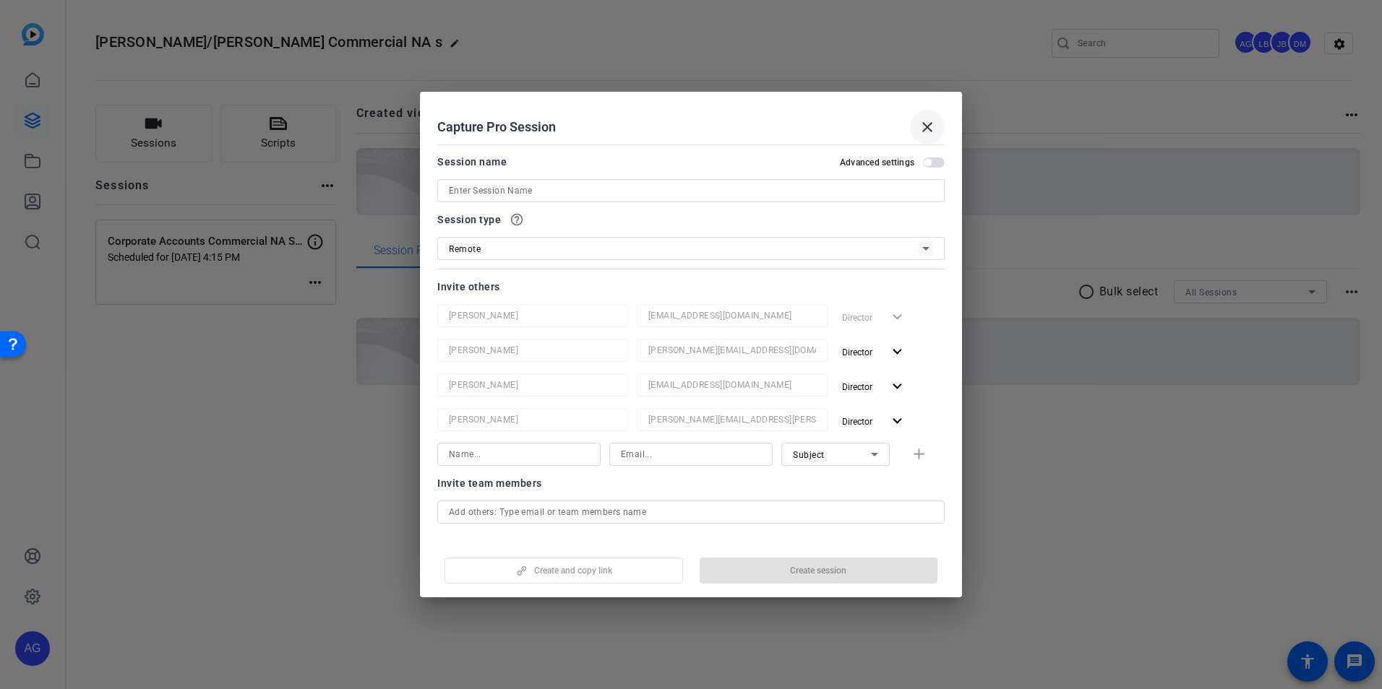
click at [941, 120] on span at bounding box center [927, 127] width 35 height 35
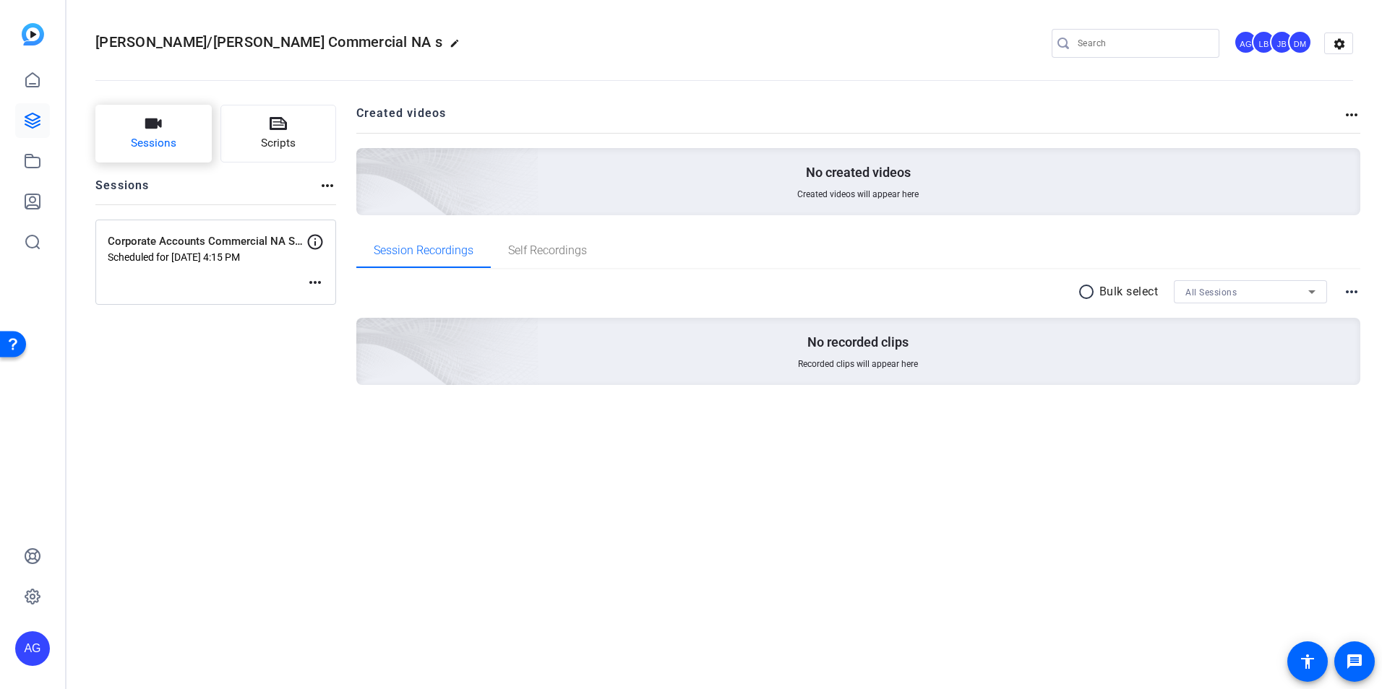
click at [159, 129] on icon "button" at bounding box center [153, 123] width 17 height 17
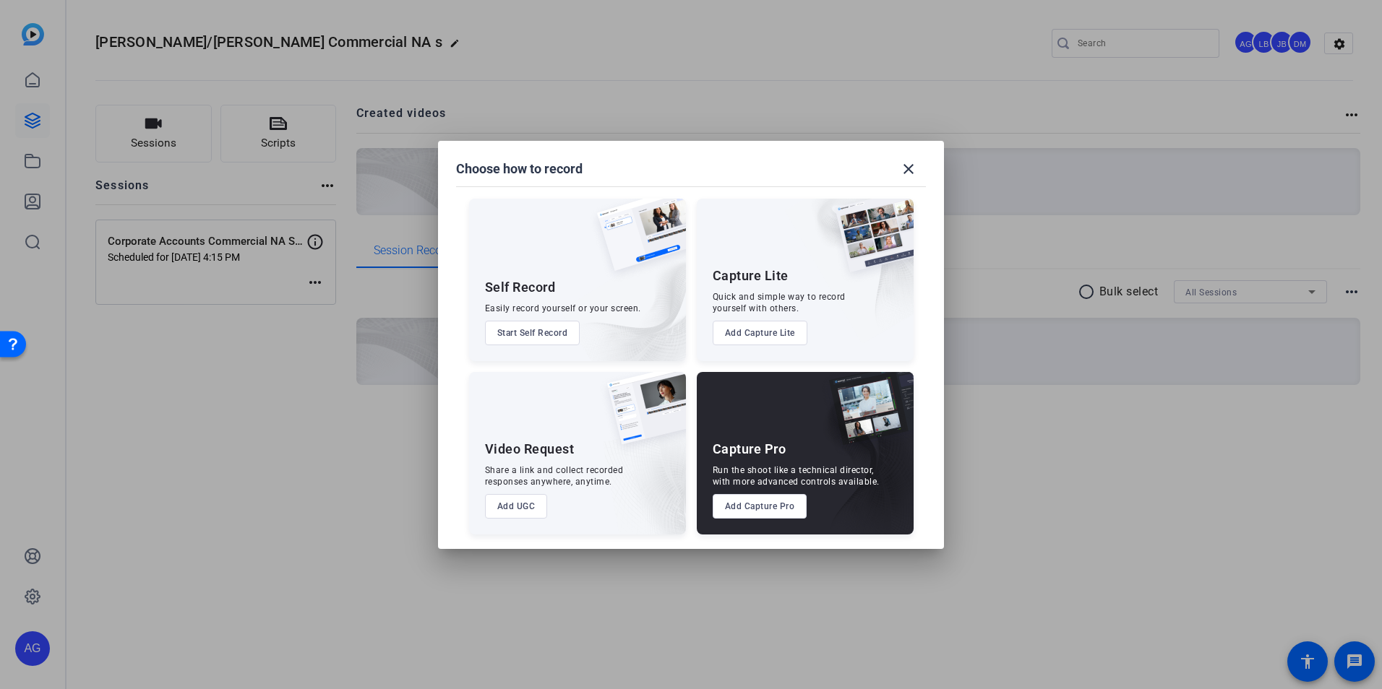
click at [527, 509] on button "Add UGC" at bounding box center [516, 506] width 63 height 25
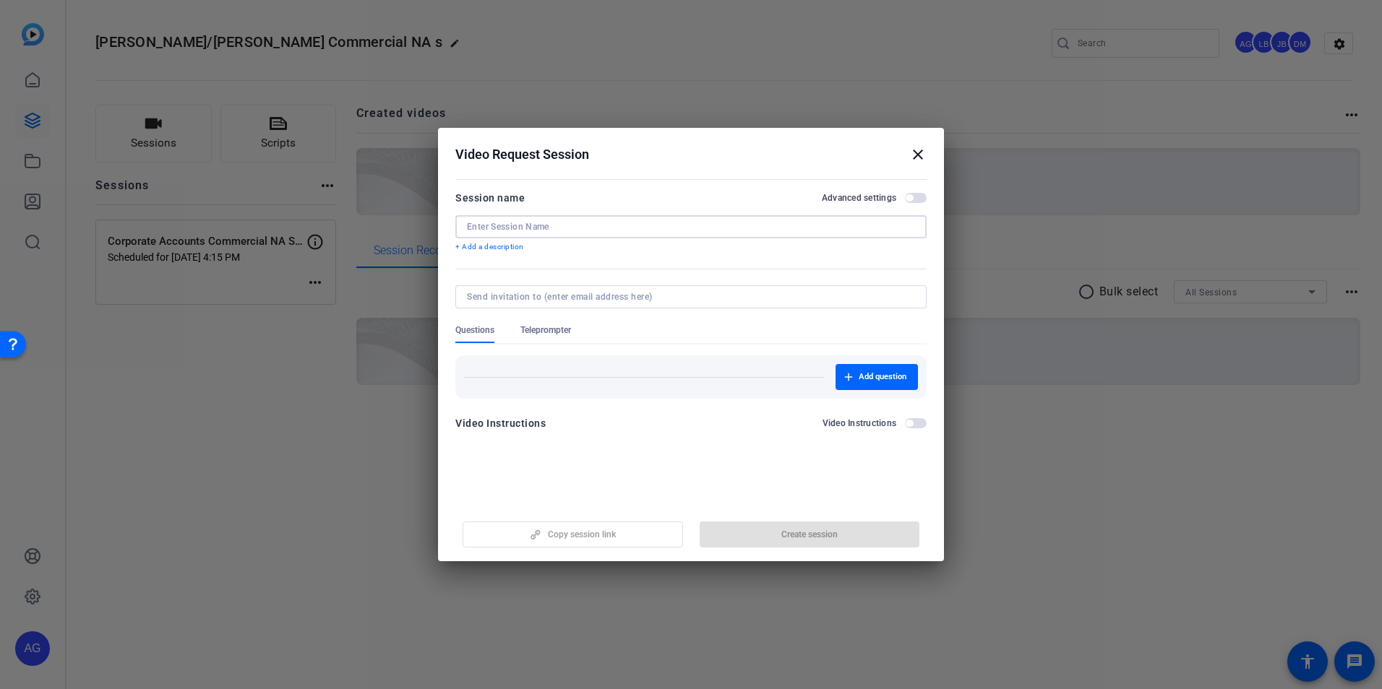
click at [527, 224] on input at bounding box center [691, 227] width 448 height 12
click at [913, 154] on mat-icon "close" at bounding box center [917, 154] width 17 height 17
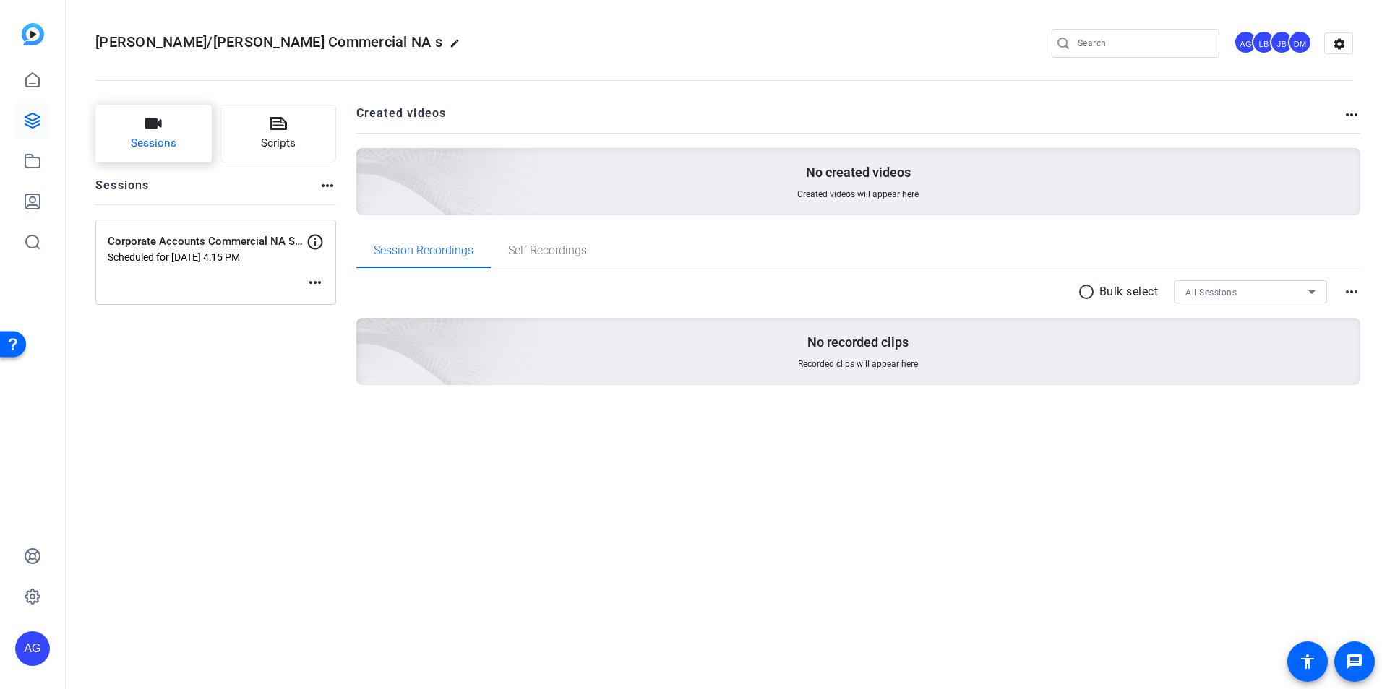
click at [178, 141] on button "Sessions" at bounding box center [153, 134] width 116 height 58
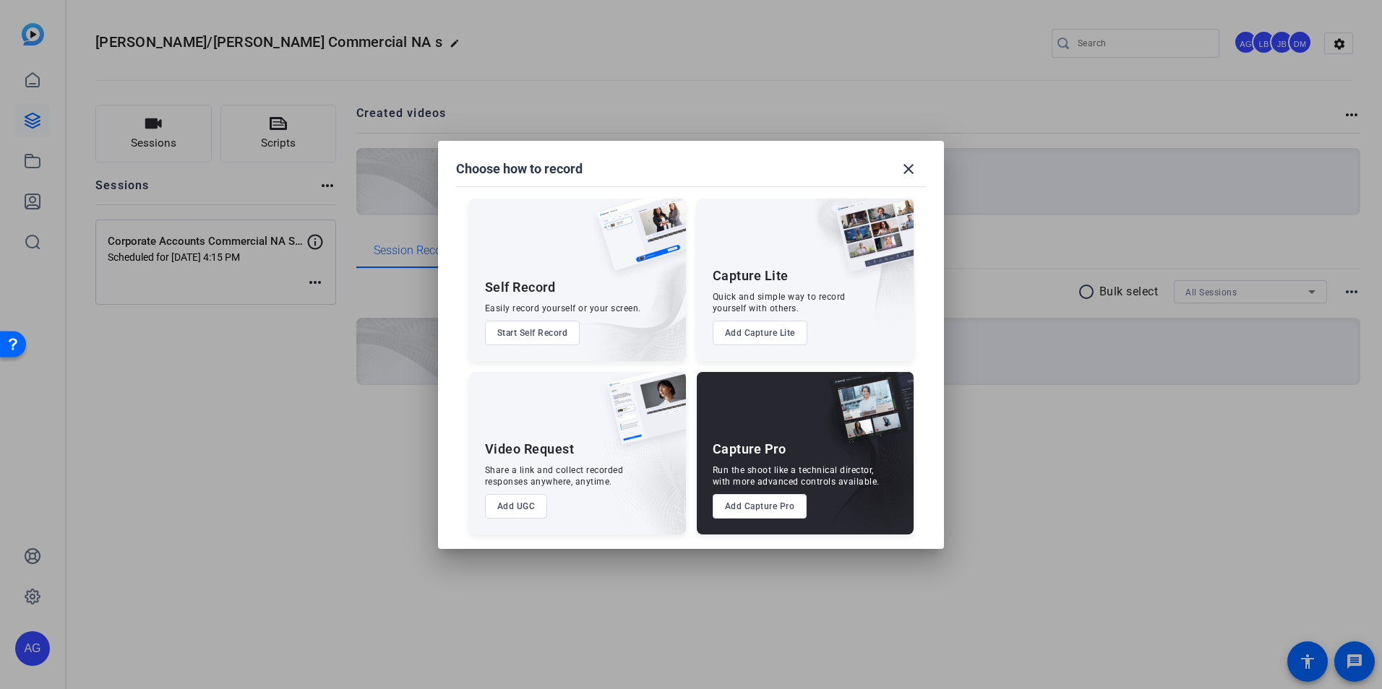
click at [783, 505] on button "Add Capture Pro" at bounding box center [760, 506] width 95 height 25
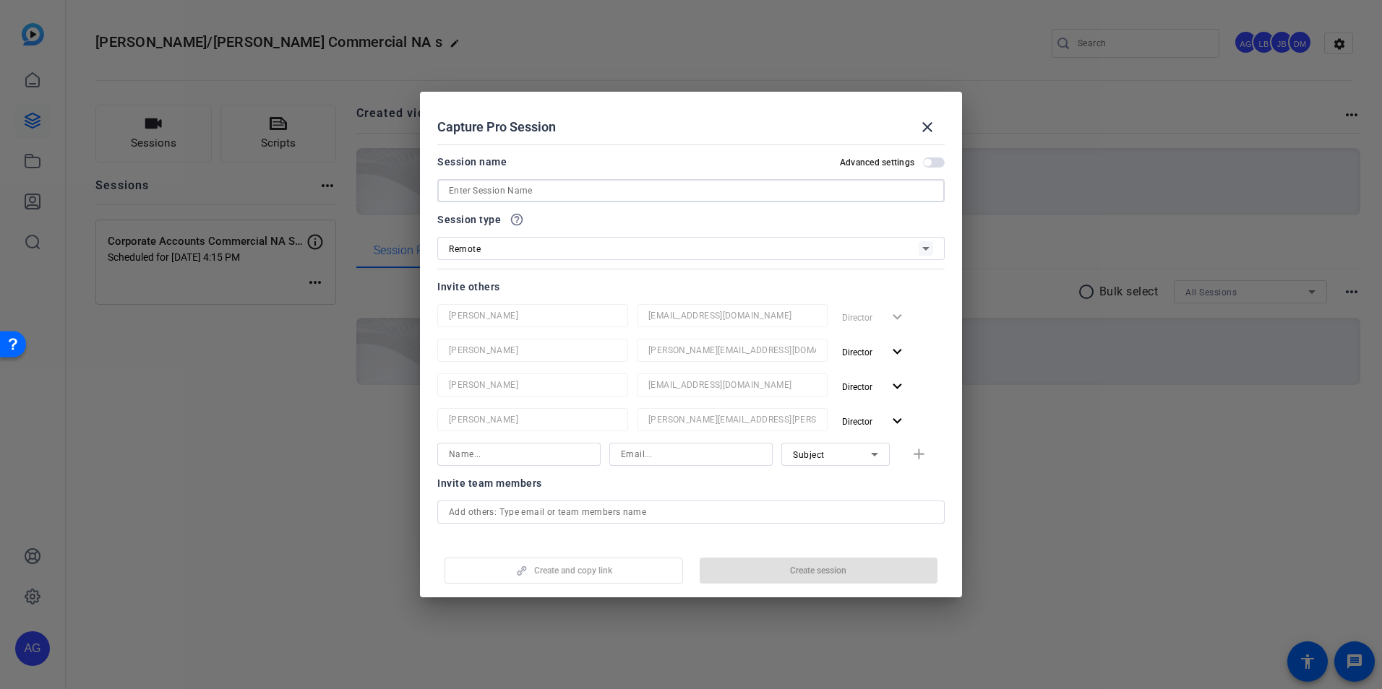
click at [564, 189] on input at bounding box center [691, 190] width 484 height 17
type input "tst"
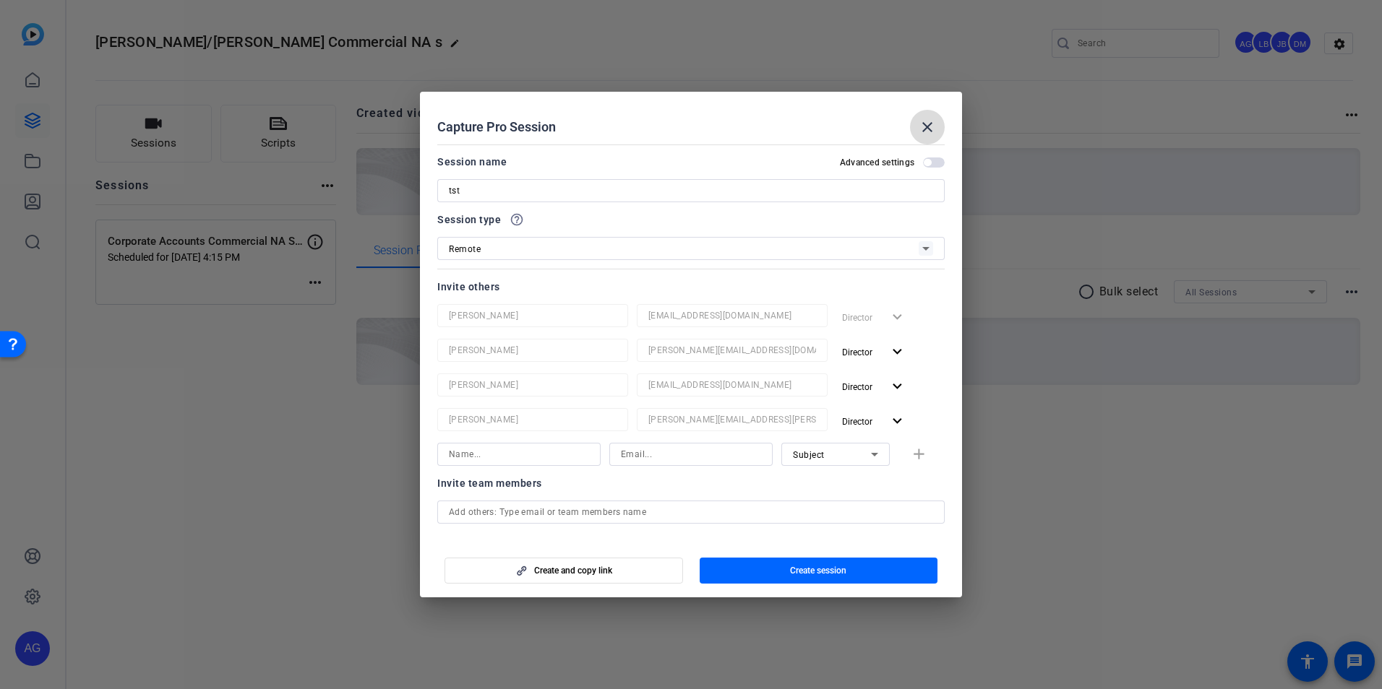
click at [915, 121] on span at bounding box center [927, 127] width 35 height 35
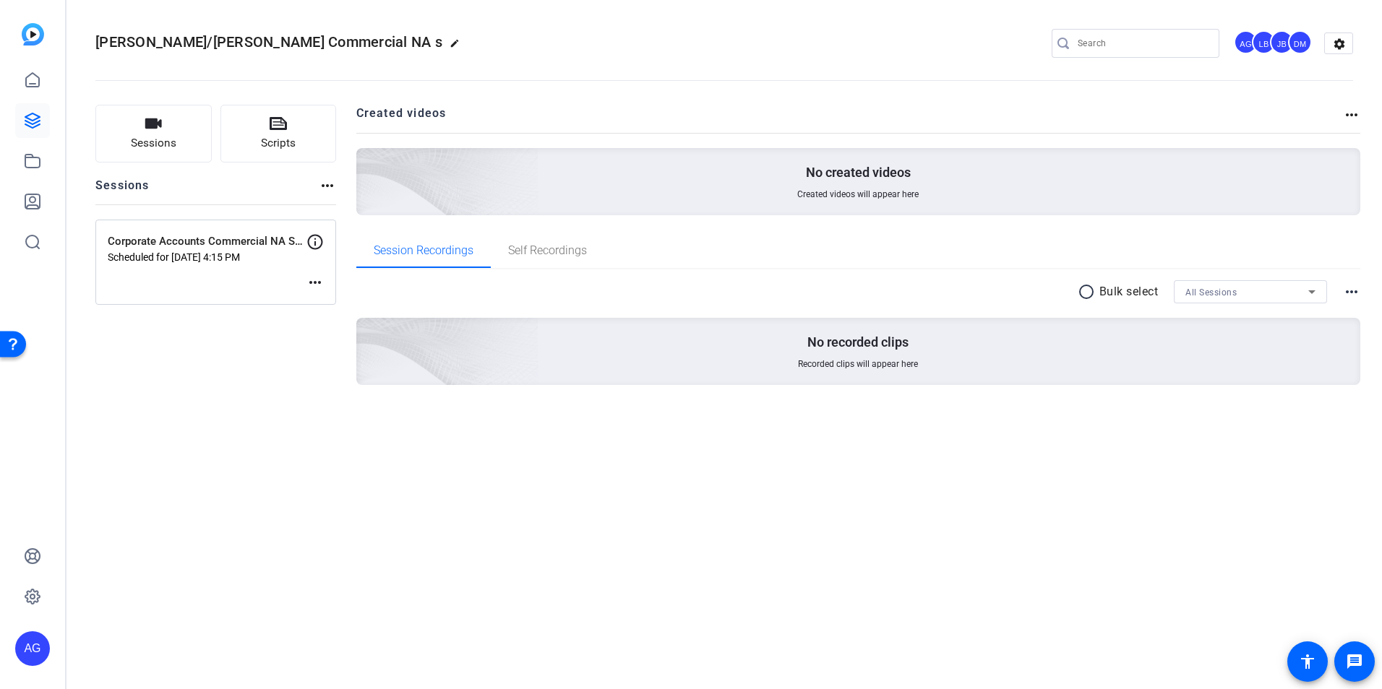
click at [505, 488] on div "[PERSON_NAME]/[PERSON_NAME] Commercial NA s edit AG LB JB DM settings Sessions …" at bounding box center [723, 344] width 1315 height 689
click at [152, 138] on span "Sessions" at bounding box center [154, 143] width 46 height 17
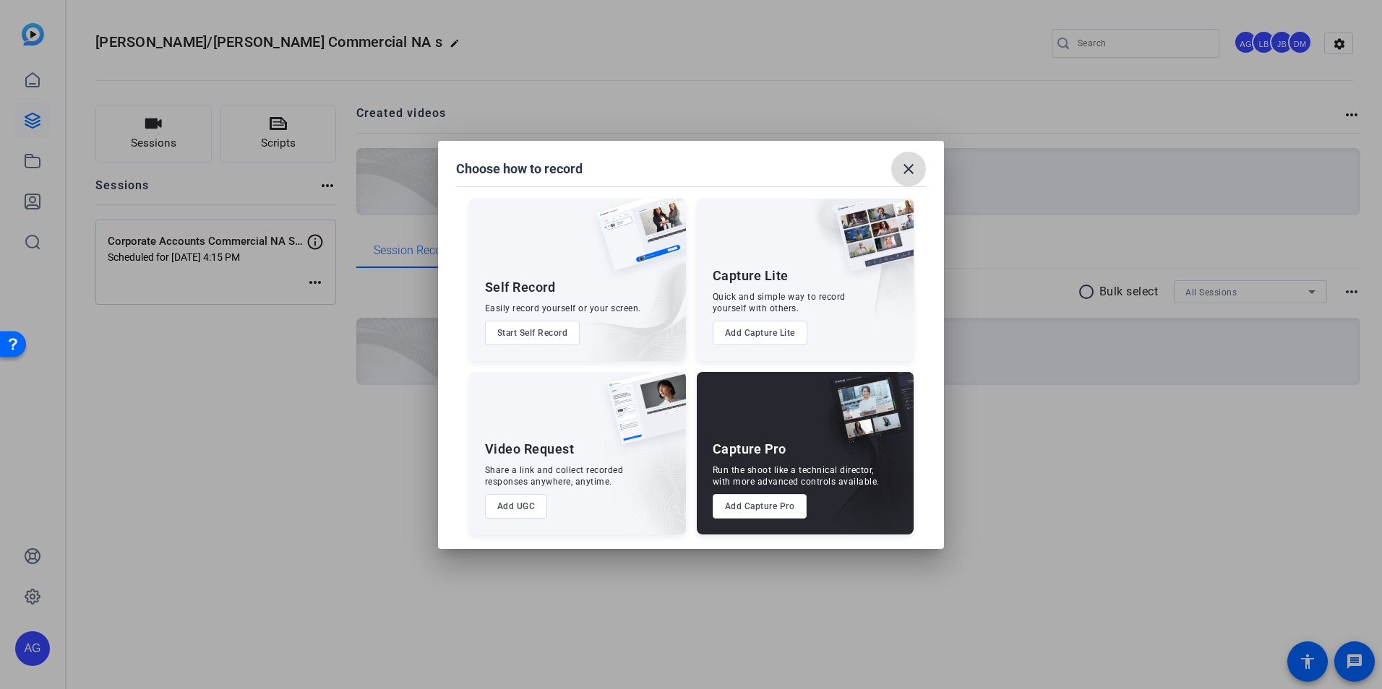
click at [903, 176] on mat-icon "close" at bounding box center [908, 168] width 17 height 17
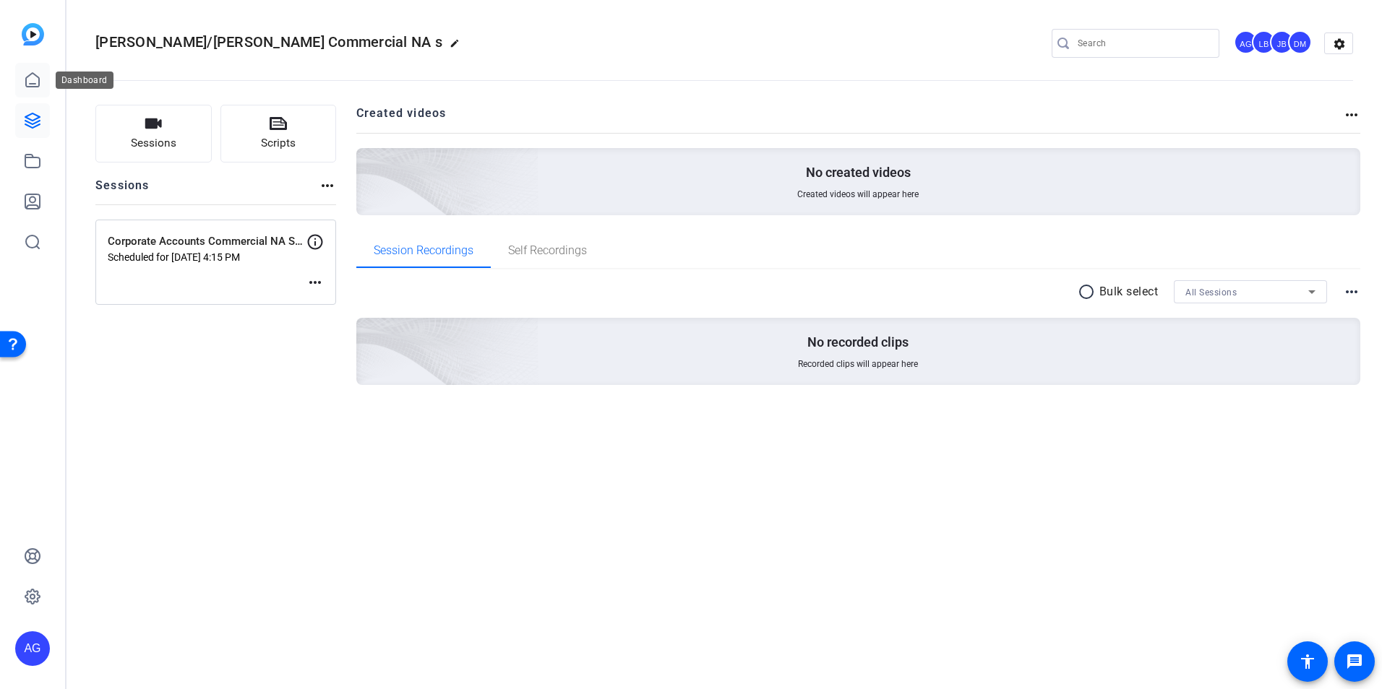
click at [16, 86] on link at bounding box center [32, 80] width 35 height 35
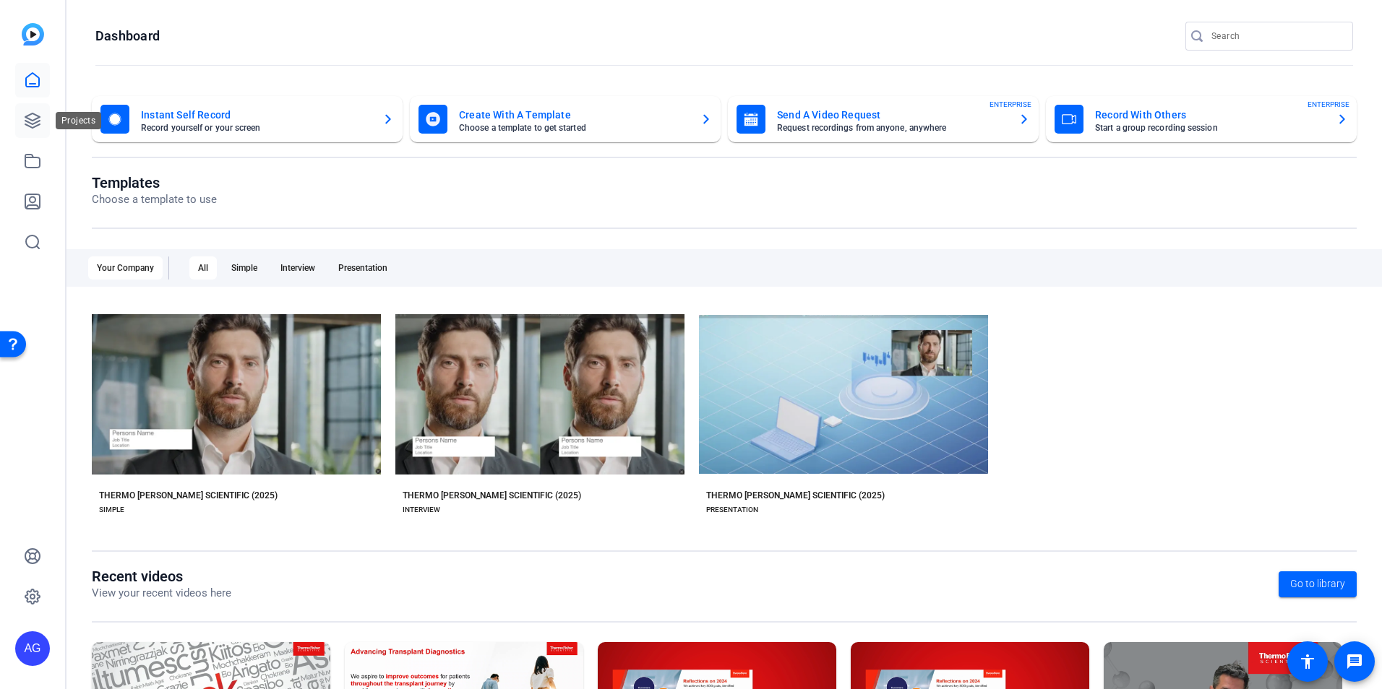
click at [27, 129] on link at bounding box center [32, 120] width 35 height 35
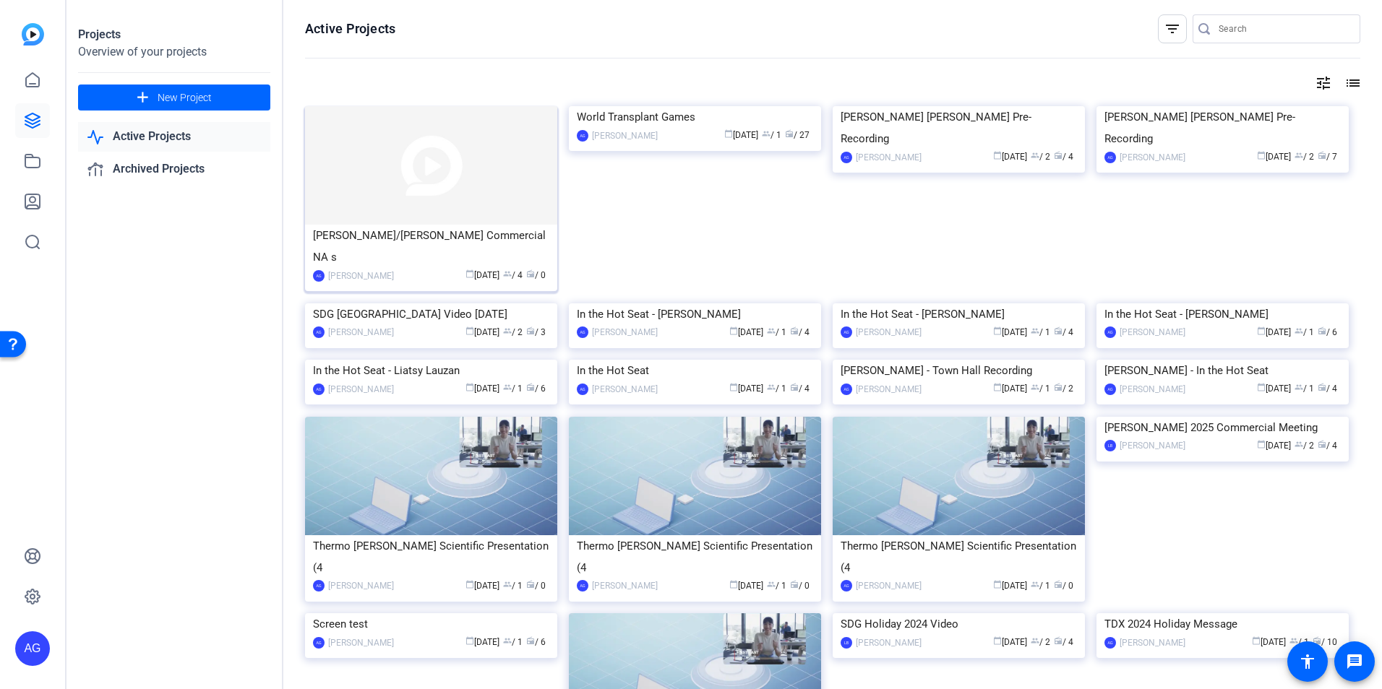
click at [406, 229] on div "[PERSON_NAME]/[PERSON_NAME] Commercial NA s" at bounding box center [431, 246] width 236 height 43
